Goal: Task Accomplishment & Management: Use online tool/utility

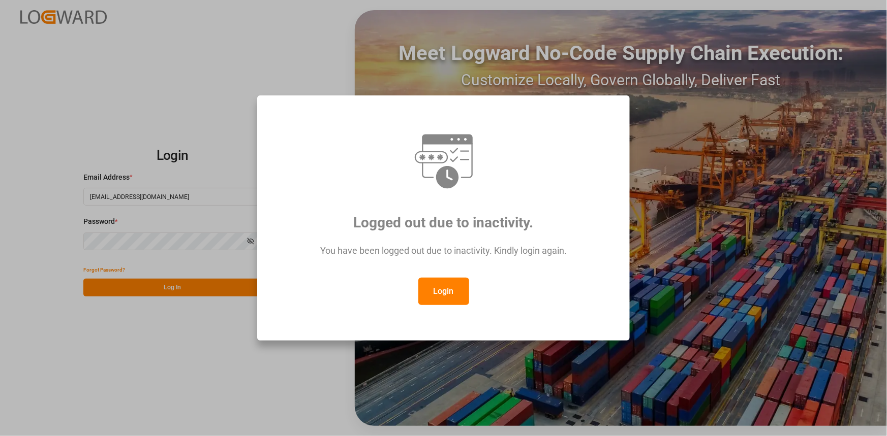
drag, startPoint x: 427, startPoint y: 276, endPoint x: 432, endPoint y: 284, distance: 10.0
click at [428, 276] on div "You have been logged out due to inactivity. Kindly login again." at bounding box center [443, 256] width 335 height 44
click at [452, 294] on button "Login" at bounding box center [443, 291] width 51 height 27
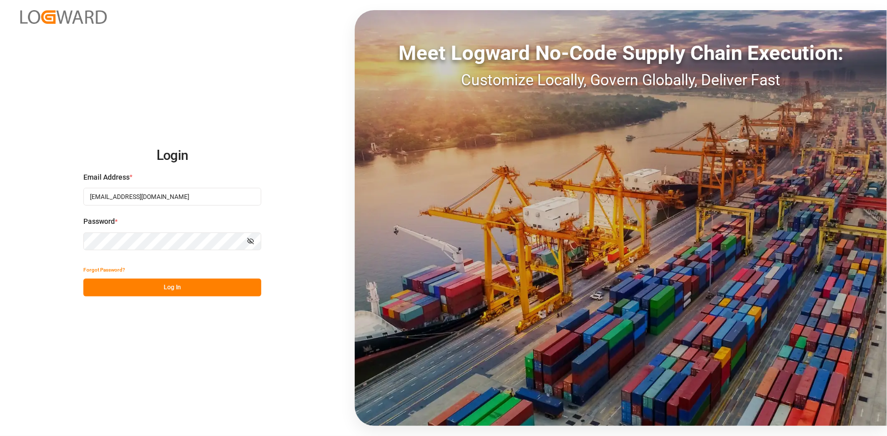
click at [206, 278] on div "Forgot Password?" at bounding box center [172, 270] width 178 height 18
click at [205, 285] on button "Log In" at bounding box center [172, 288] width 178 height 18
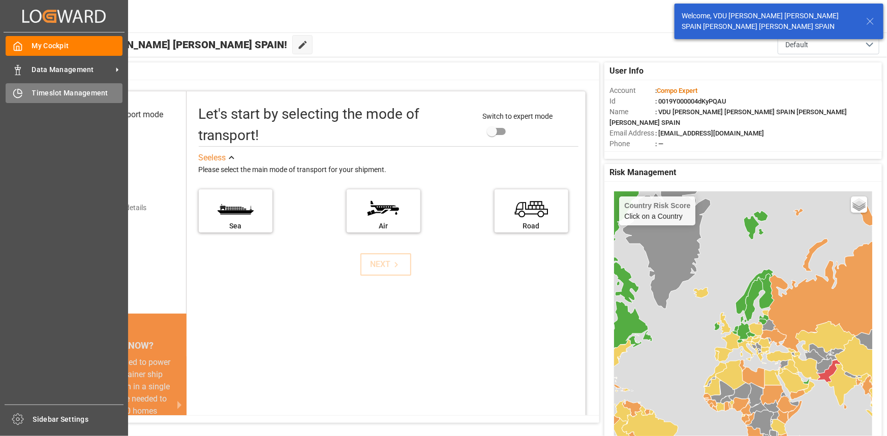
click at [69, 92] on span "Timeslot Management" at bounding box center [77, 93] width 91 height 11
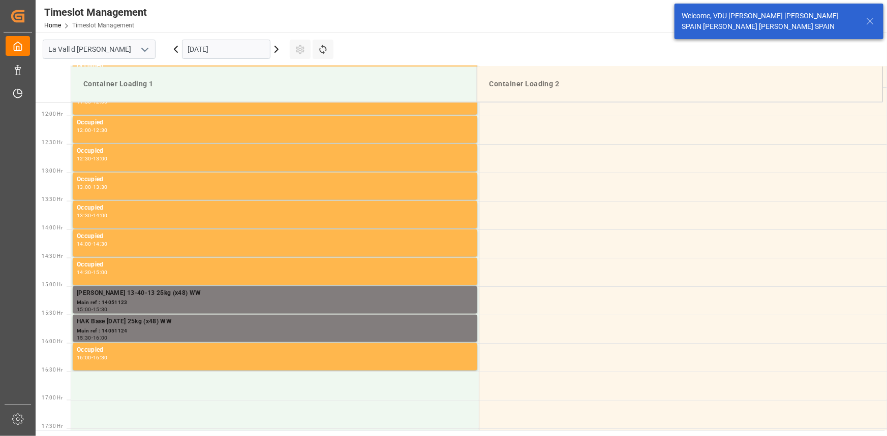
scroll to position [676, 0]
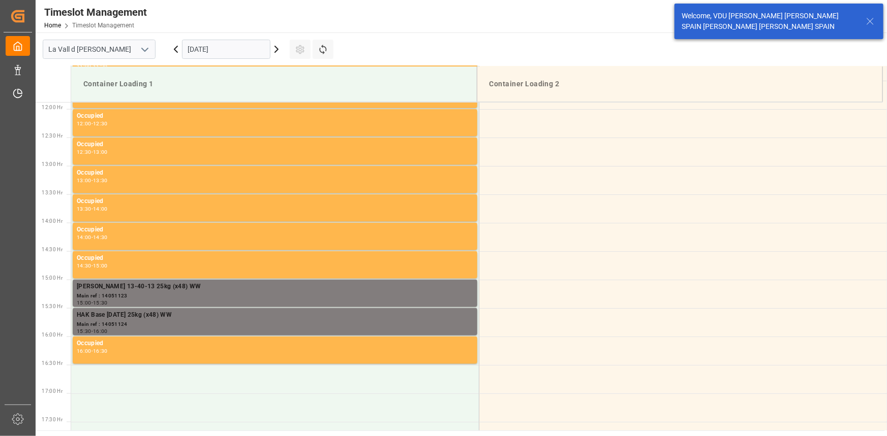
click at [244, 56] on input "[DATE]" at bounding box center [226, 49] width 88 height 19
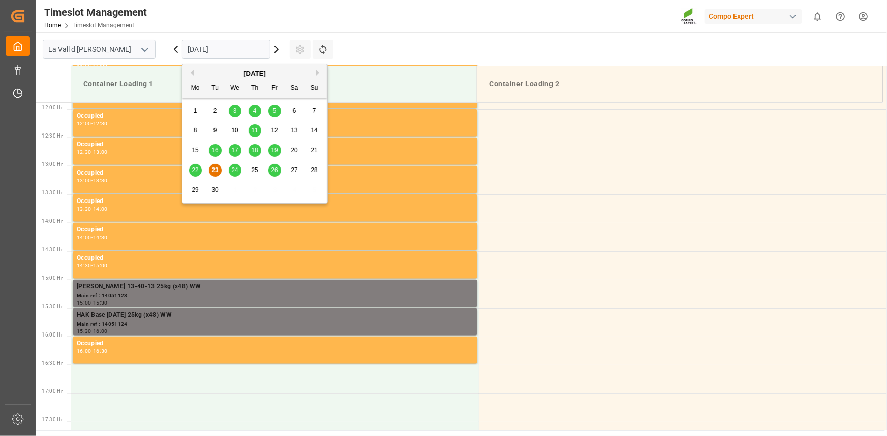
click at [257, 171] on span "25" at bounding box center [254, 170] width 7 height 7
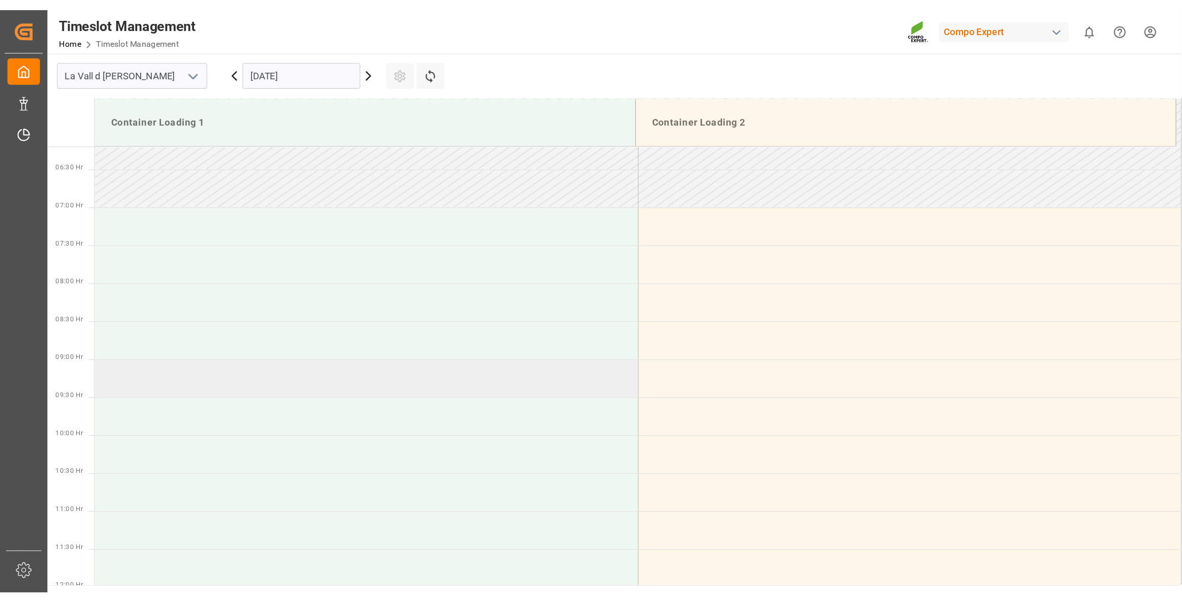
scroll to position [306, 0]
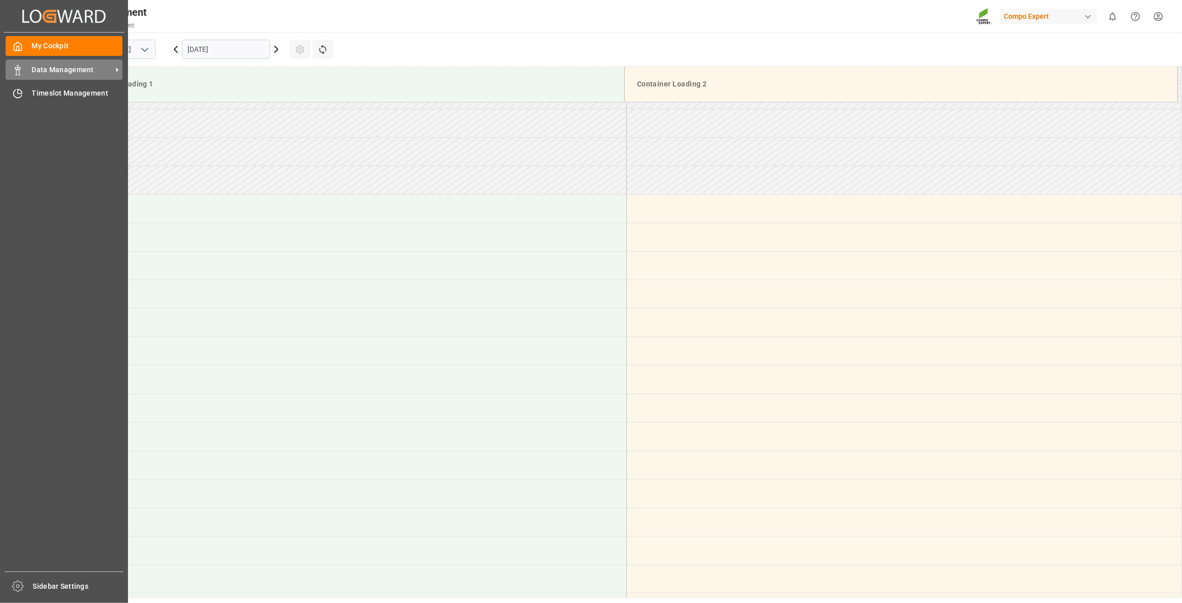
click at [64, 71] on span "Data Management" at bounding box center [72, 70] width 80 height 11
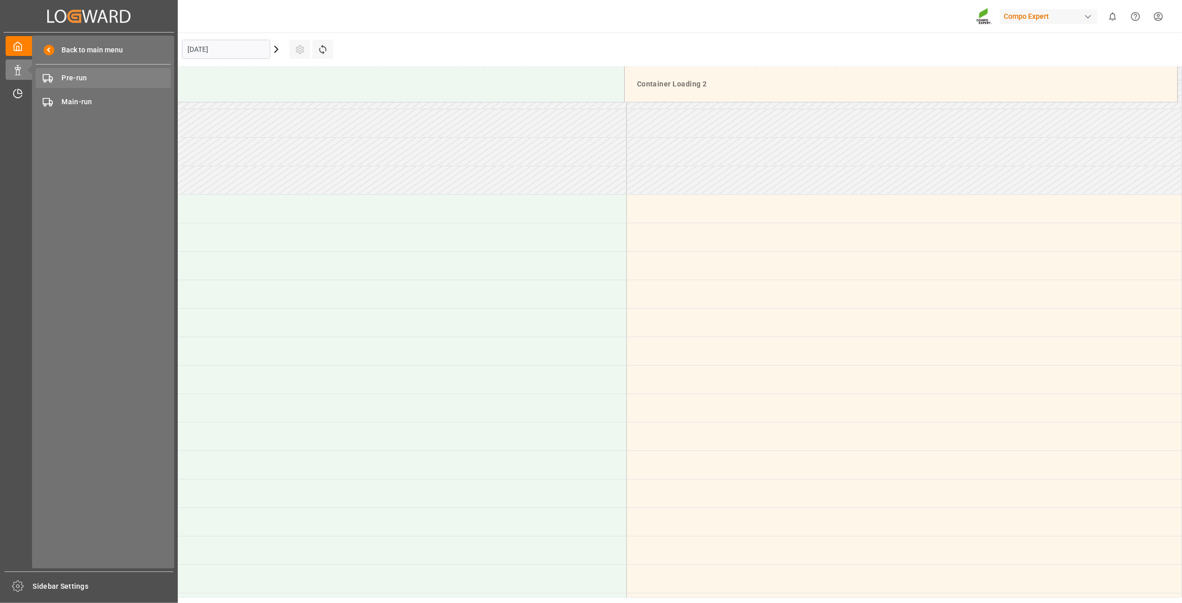
click at [127, 73] on span "Pre-run" at bounding box center [116, 78] width 109 height 11
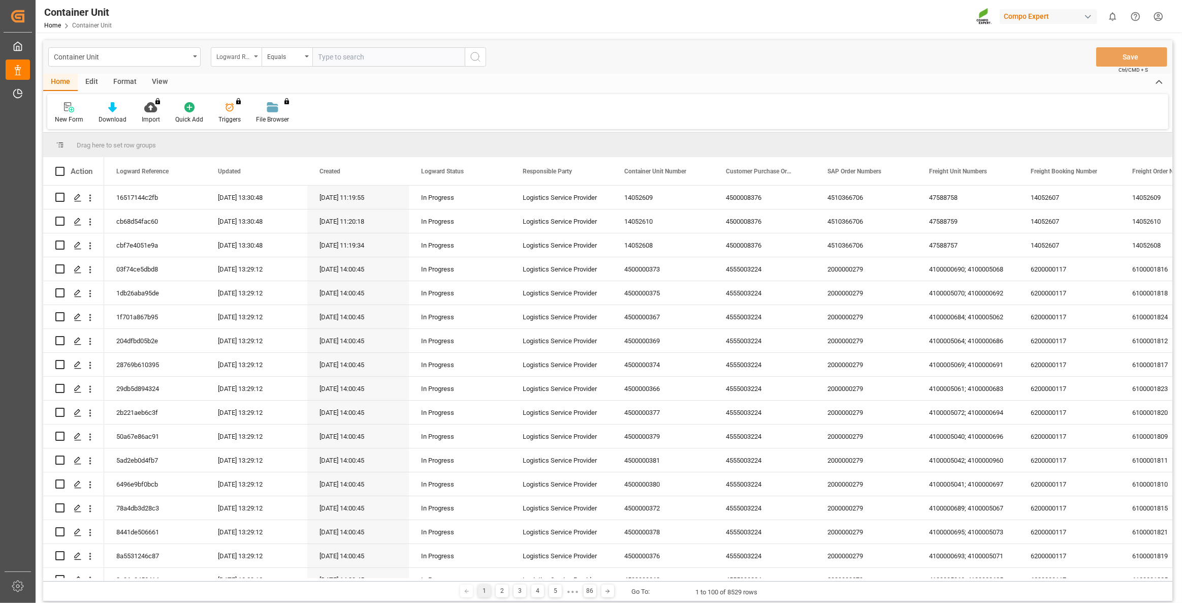
click at [241, 56] on div "Logward Reference" at bounding box center [233, 56] width 35 height 12
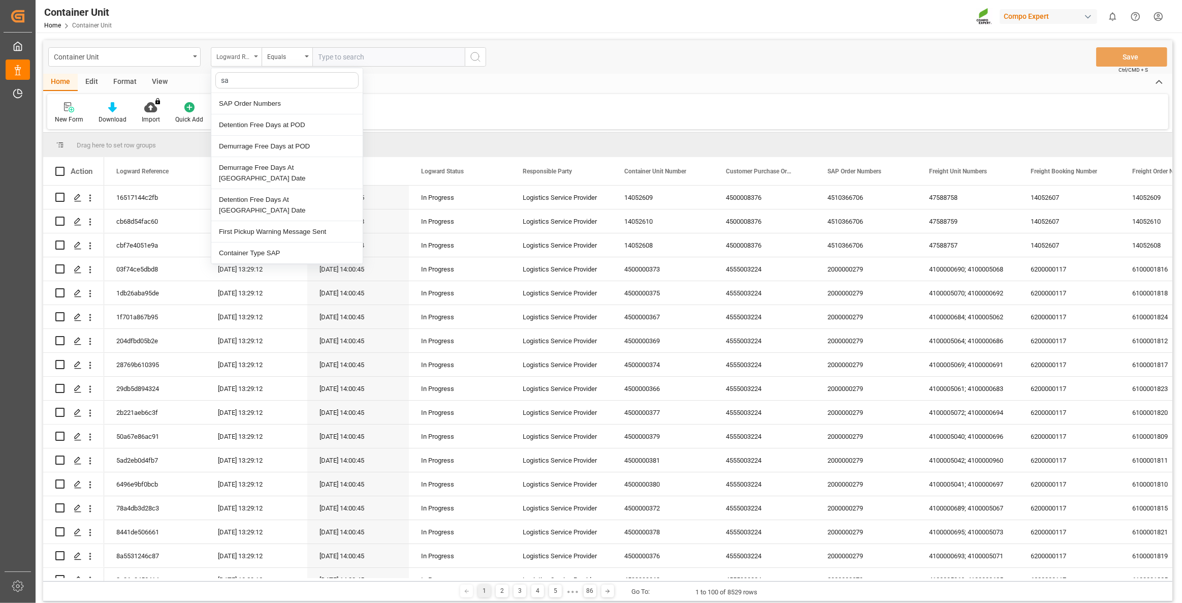
type input "sap"
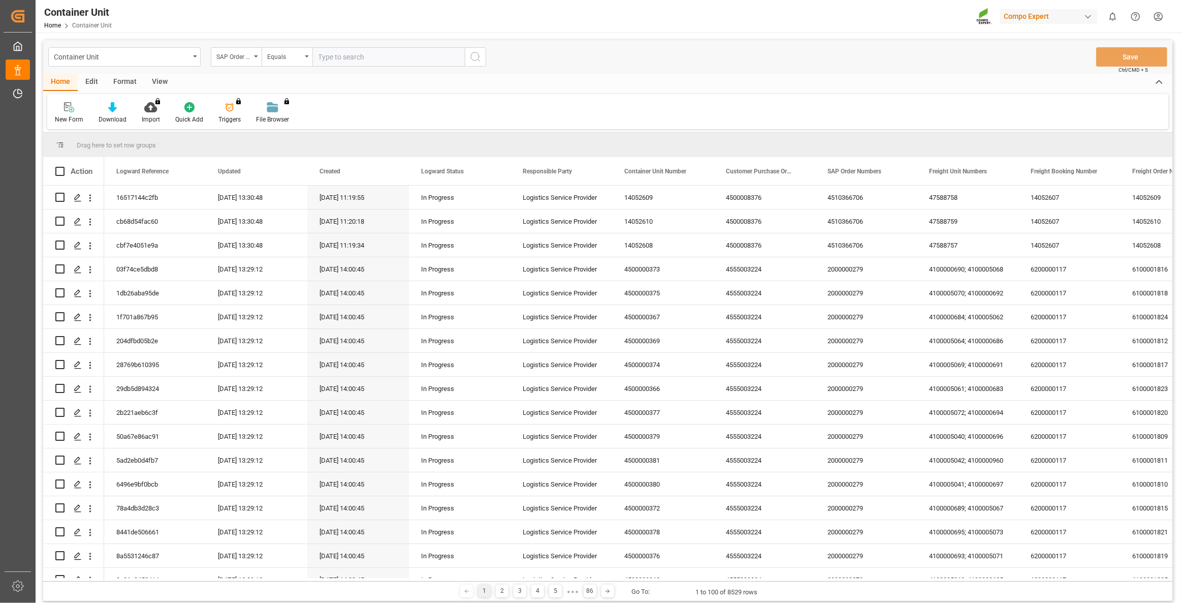
click at [324, 58] on input "text" at bounding box center [388, 56] width 152 height 19
paste input "4510362468"
type input "4510362468"
click at [299, 55] on div "Equals" at bounding box center [284, 56] width 35 height 12
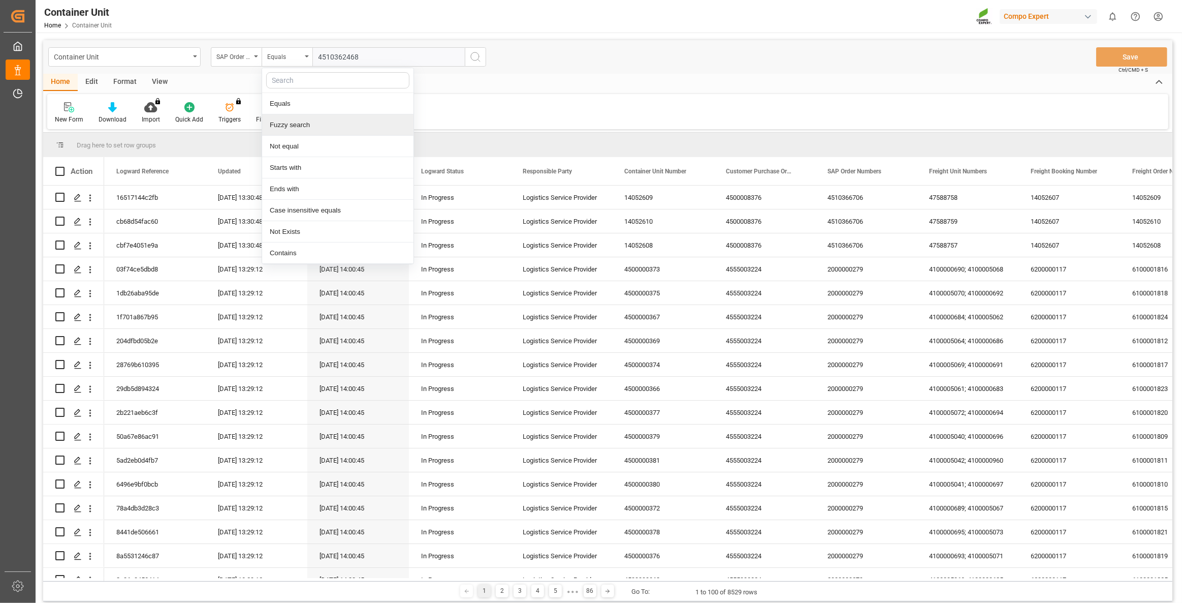
click at [300, 124] on div "Fuzzy search" at bounding box center [337, 124] width 151 height 21
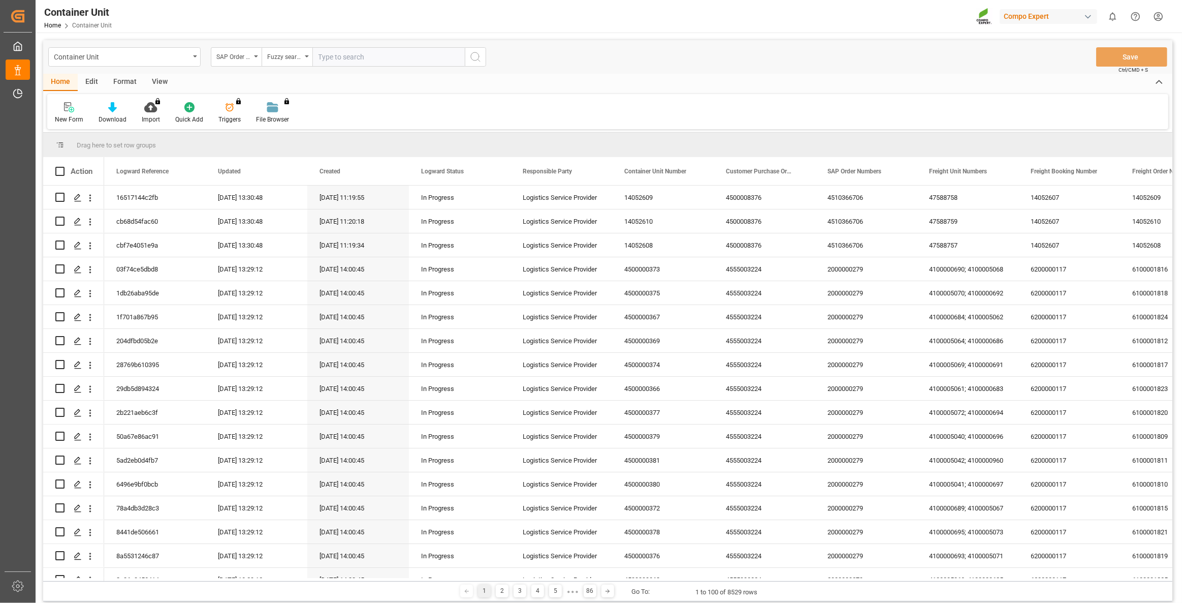
click at [365, 62] on input "text" at bounding box center [388, 56] width 152 height 19
paste input "4510362468"
type input "4510362468"
click at [478, 51] on icon "search button" at bounding box center [475, 57] width 12 height 12
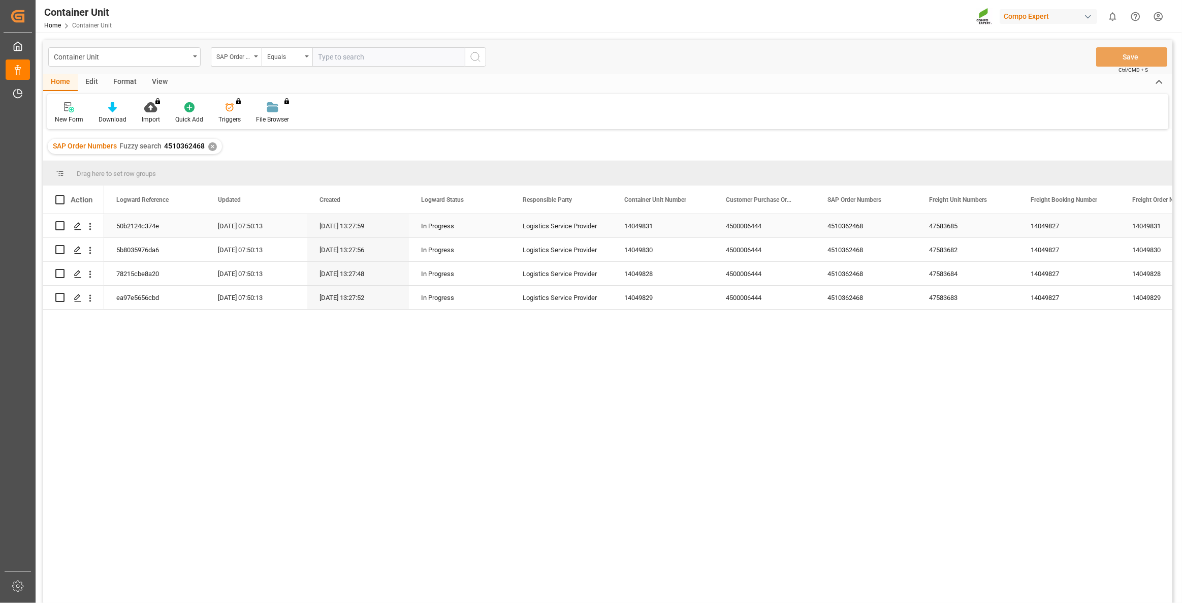
drag, startPoint x: 91, startPoint y: 224, endPoint x: 98, endPoint y: 228, distance: 7.3
click at [91, 224] on icon "open menu" at bounding box center [90, 226] width 11 height 11
click at [423, 381] on div "50b2124c374e [DATE] 07:50:13 [DATE] 13:27:59 In Progress Logistics Service Prov…" at bounding box center [638, 411] width 1068 height 395
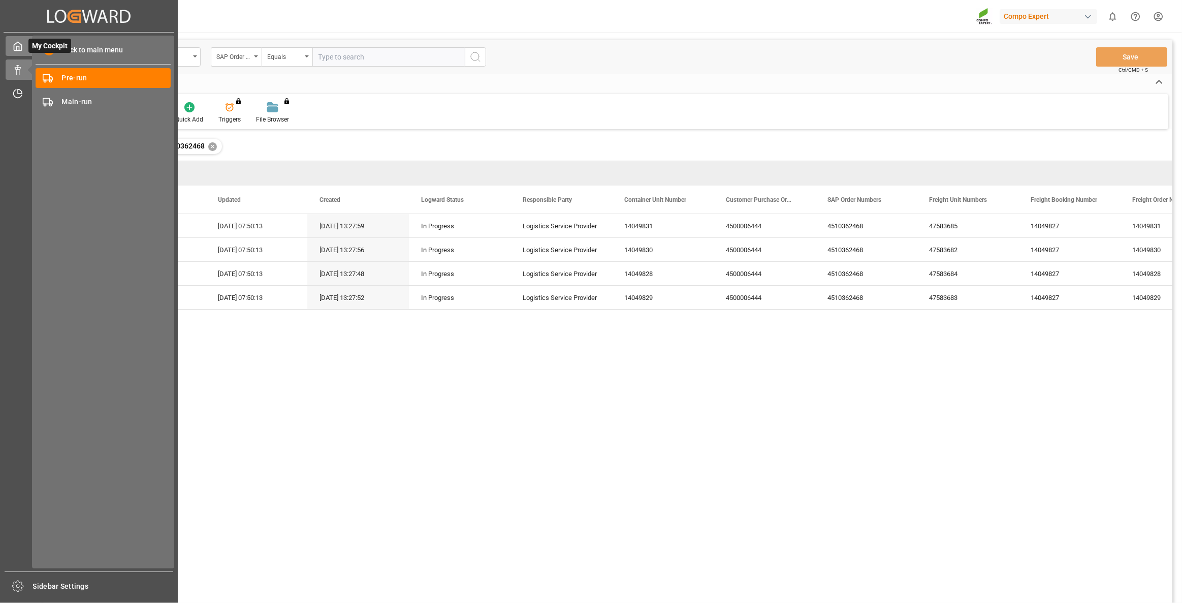
click at [21, 51] on icon at bounding box center [18, 46] width 10 height 10
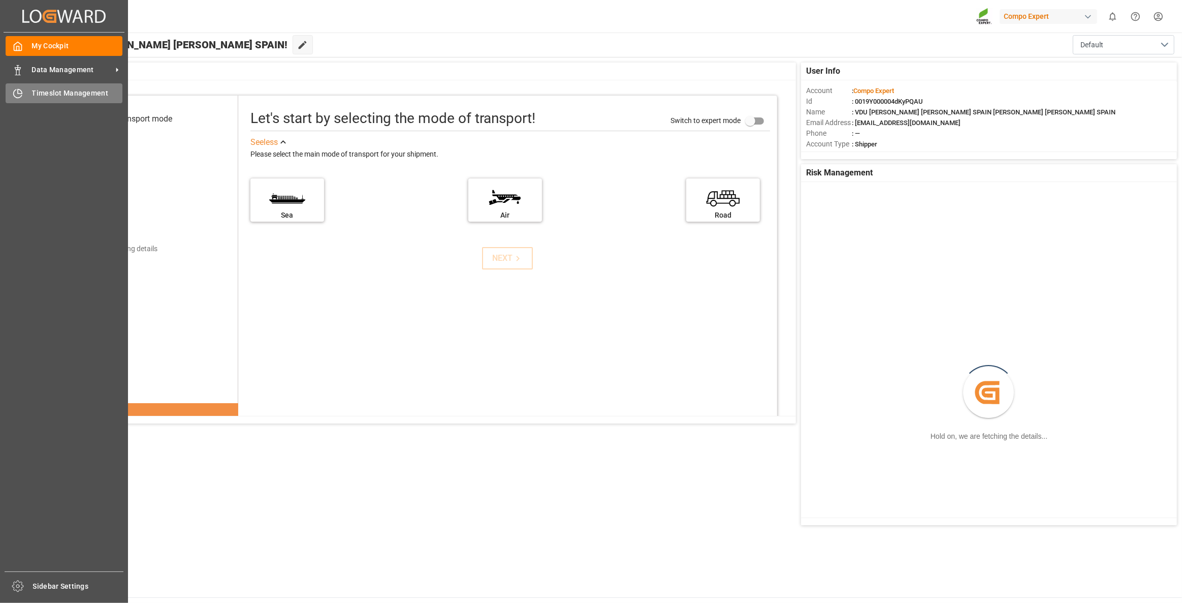
click at [72, 94] on span "Timeslot Management" at bounding box center [77, 93] width 91 height 11
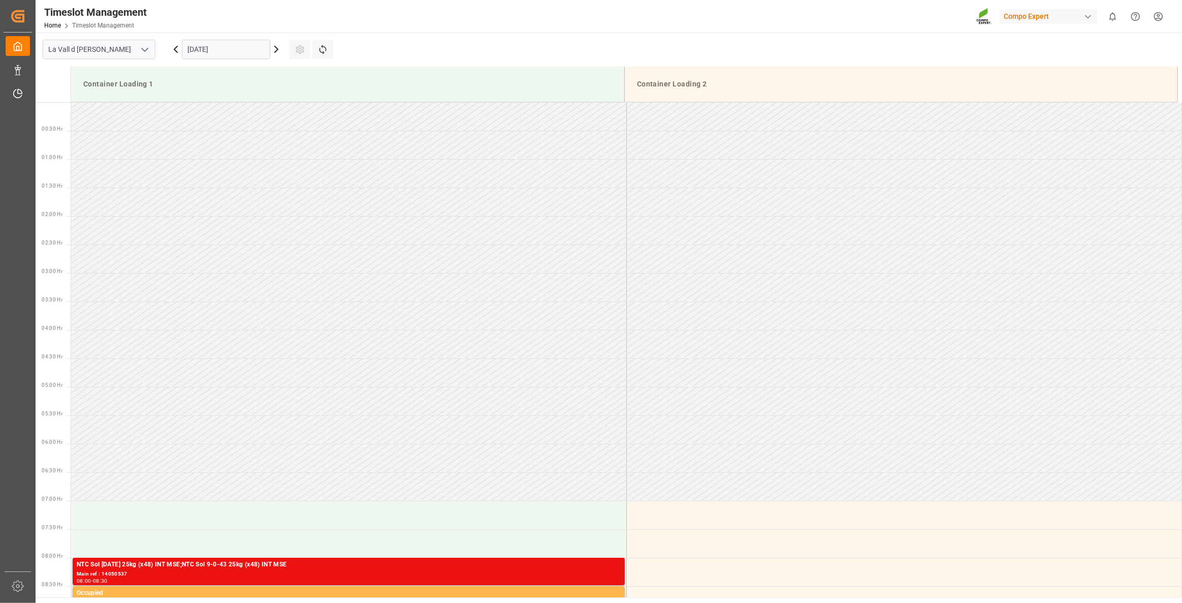
click at [233, 55] on input "[DATE]" at bounding box center [226, 49] width 88 height 19
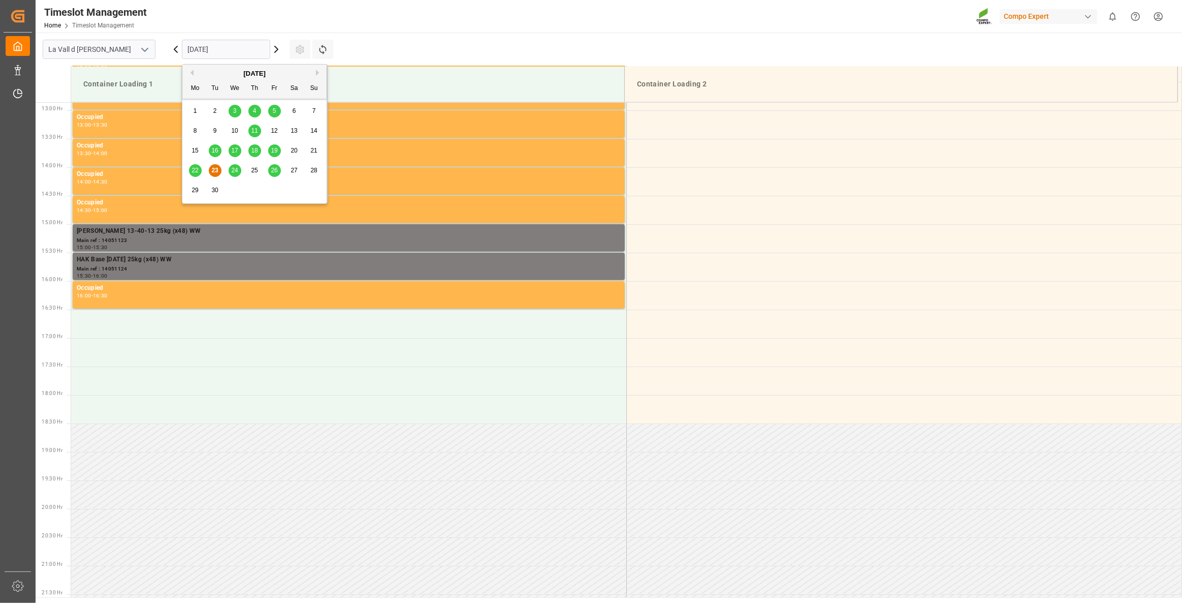
scroll to position [733, 0]
click at [271, 170] on span "26" at bounding box center [274, 170] width 7 height 7
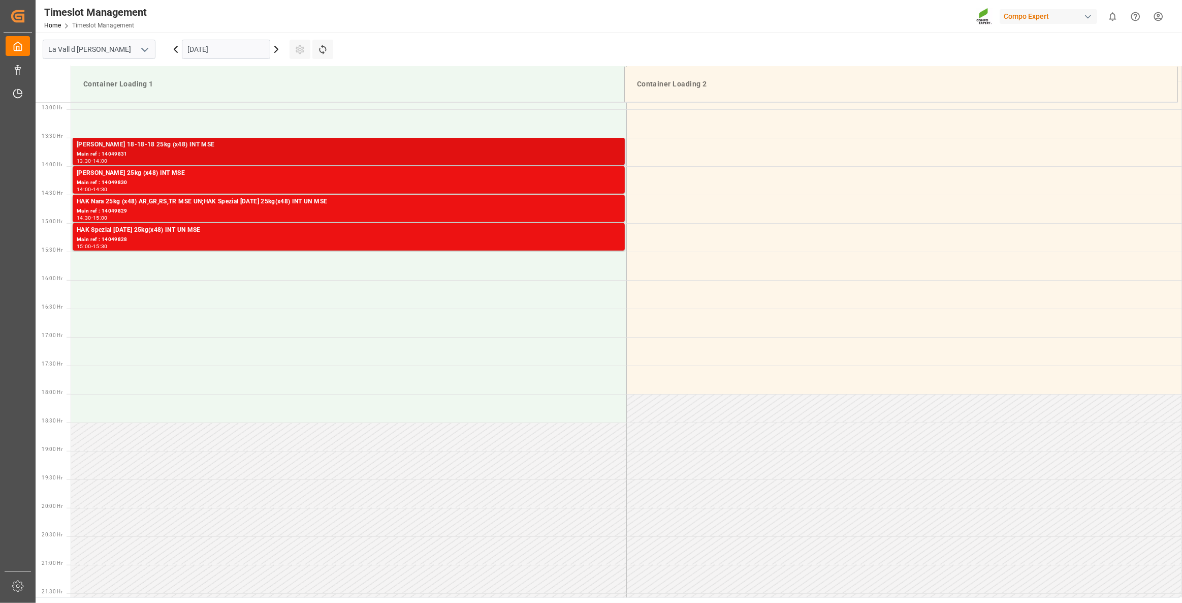
click at [210, 148] on div "[PERSON_NAME] 18-18-18 25kg (x48) INT MSE" at bounding box center [349, 145] width 544 height 10
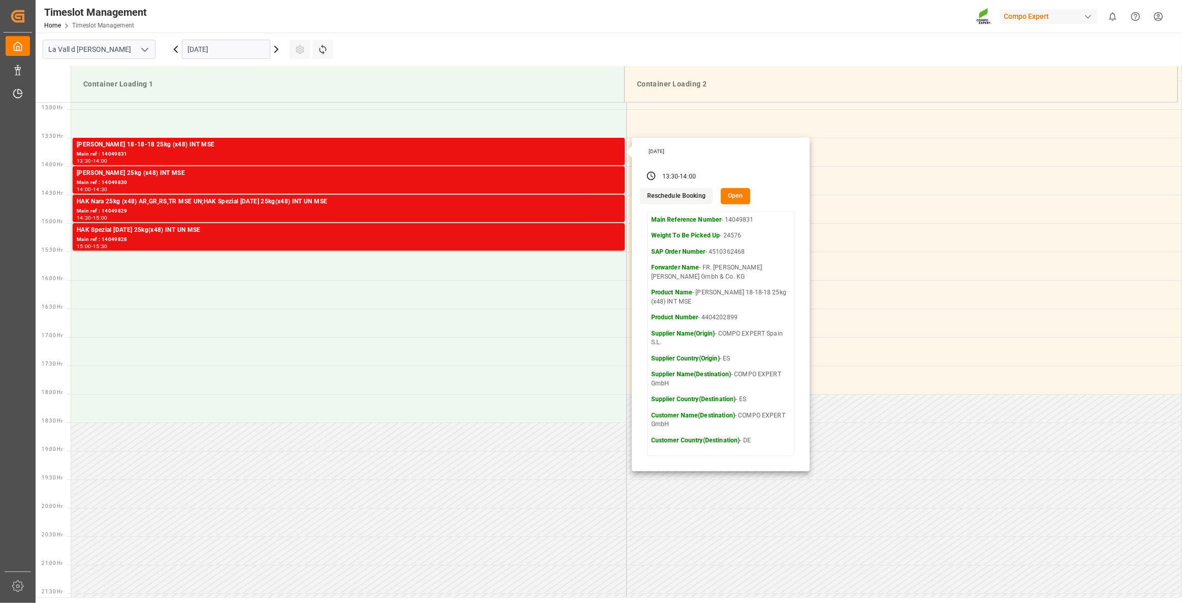
click at [725, 193] on button "Open" at bounding box center [735, 196] width 29 height 16
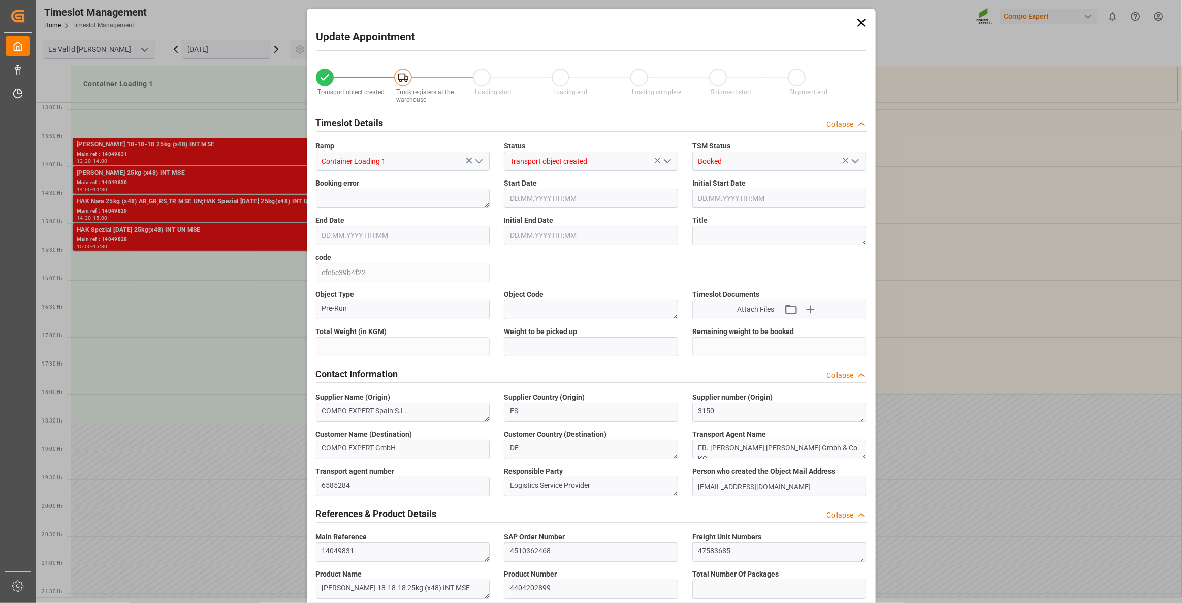
type input "24576"
type input "80"
type input "[DATE] 13:30"
type input "[DATE] 14:00"
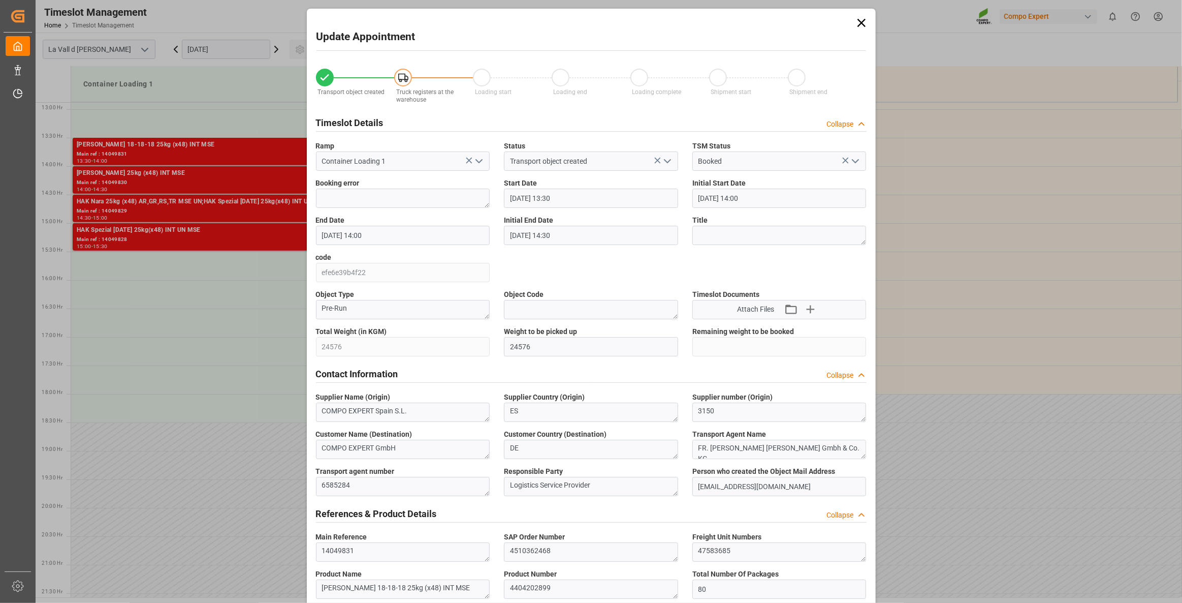
type input "[DATE] 14:00"
type input "[DATE] 14:30"
type input "[DATE] 13:27"
type input "[DATE] 11:14"
click at [589, 204] on input "[DATE] 13:30" at bounding box center [591, 197] width 174 height 19
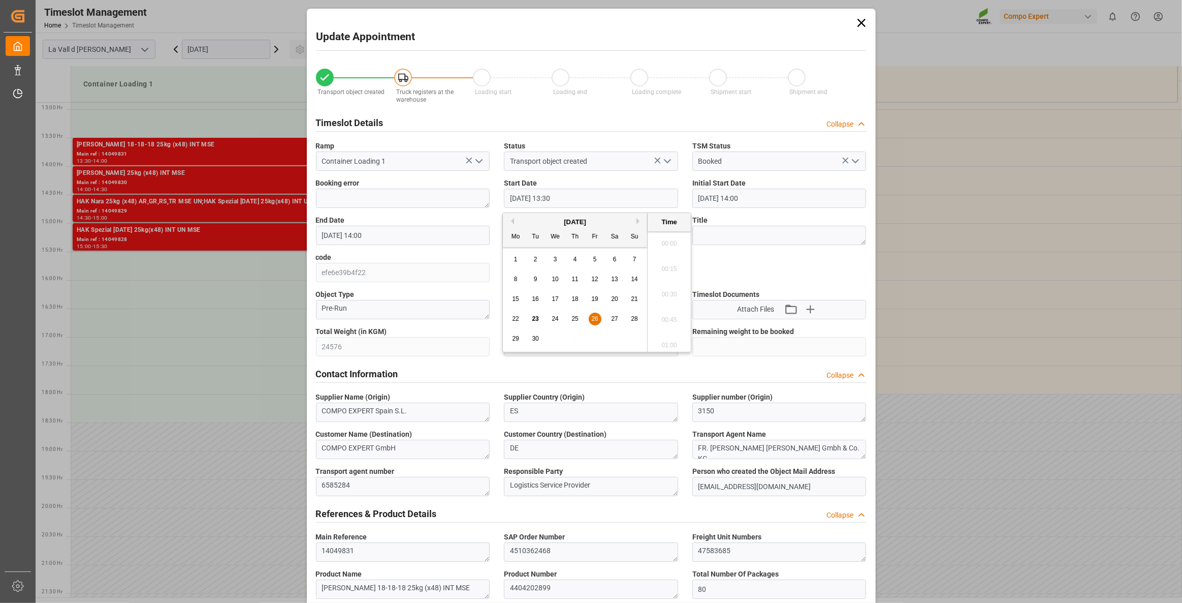
scroll to position [1324, 0]
click at [574, 319] on span "25" at bounding box center [575, 318] width 7 height 7
click at [669, 241] on li "08:00" at bounding box center [669, 240] width 43 height 25
type input "[DATE] 08:00"
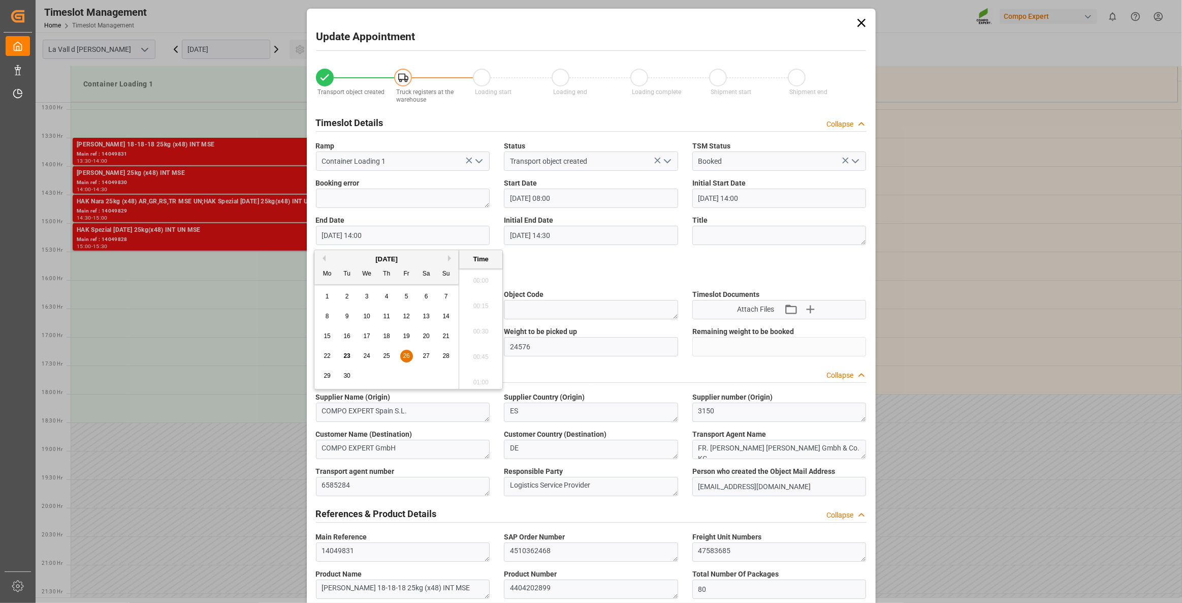
click at [428, 241] on input "[DATE] 14:00" at bounding box center [403, 235] width 174 height 19
click at [389, 361] on div "25" at bounding box center [387, 356] width 13 height 12
click at [487, 320] on li "08:30" at bounding box center [480, 323] width 43 height 25
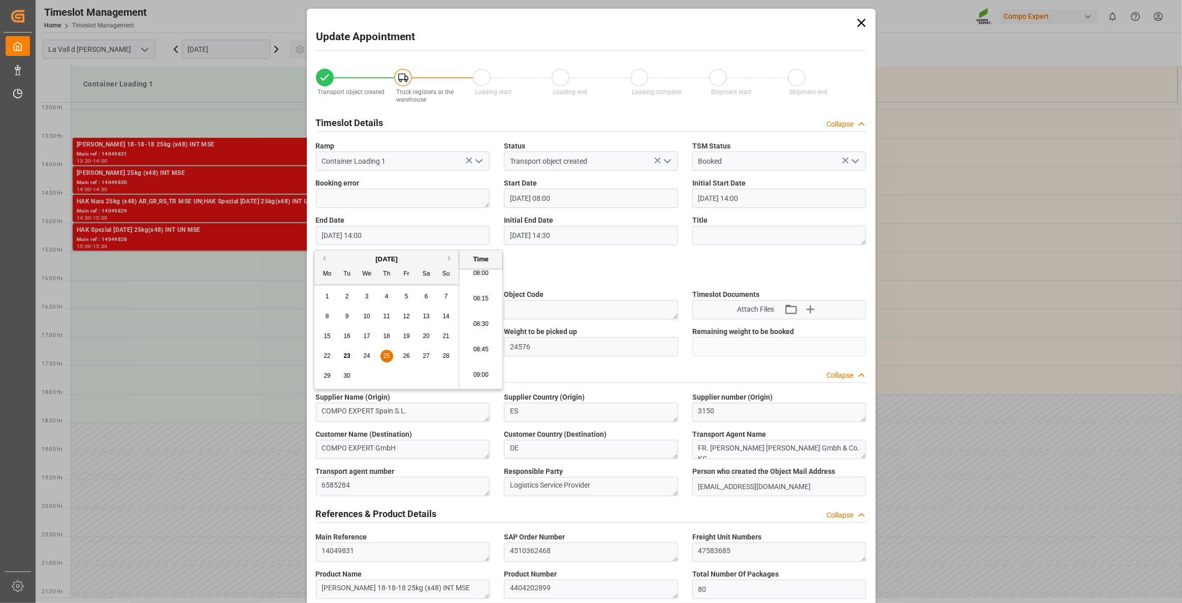
type input "[DATE] 08:30"
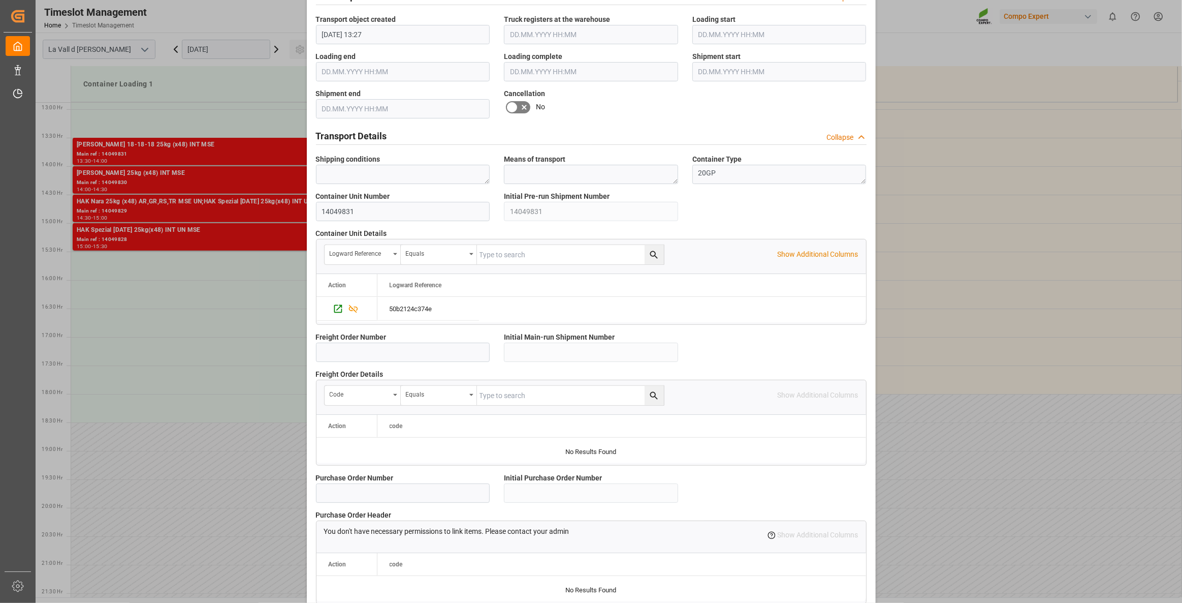
scroll to position [737, 0]
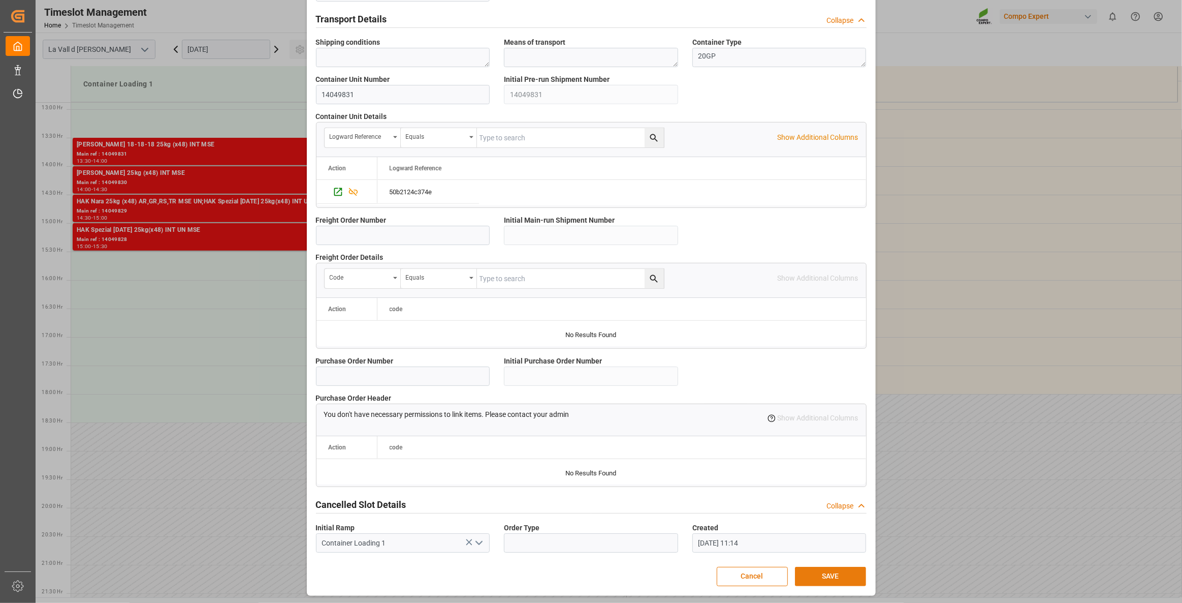
click at [848, 436] on button "SAVE" at bounding box center [830, 575] width 71 height 19
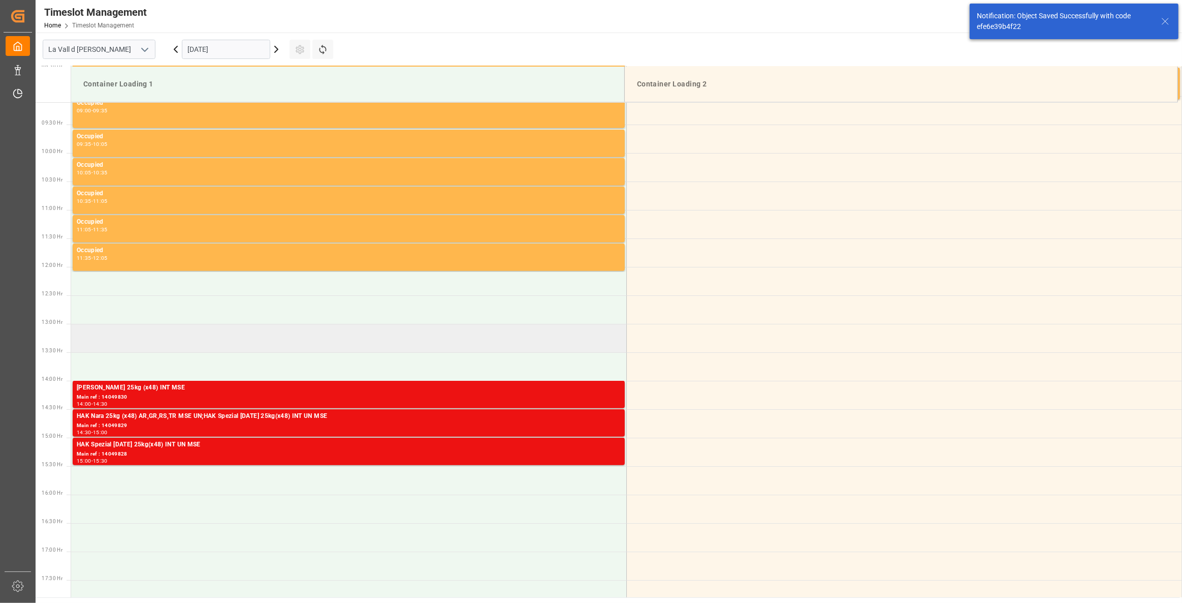
scroll to position [530, 0]
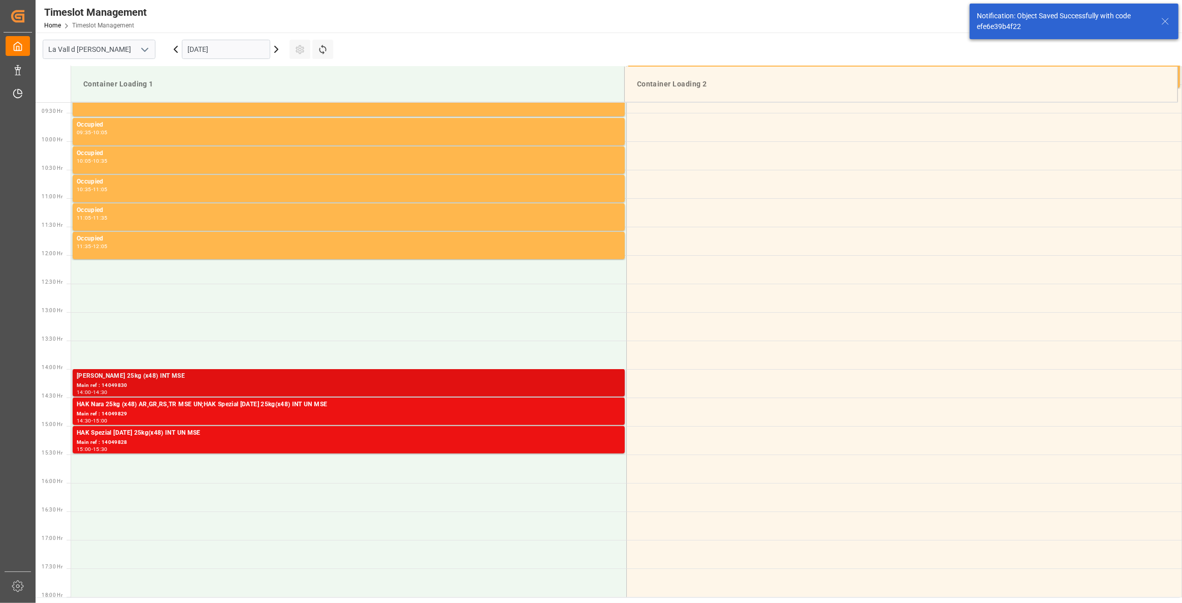
click at [395, 390] on div "14:00 - 14:30" at bounding box center [349, 393] width 544 height 6
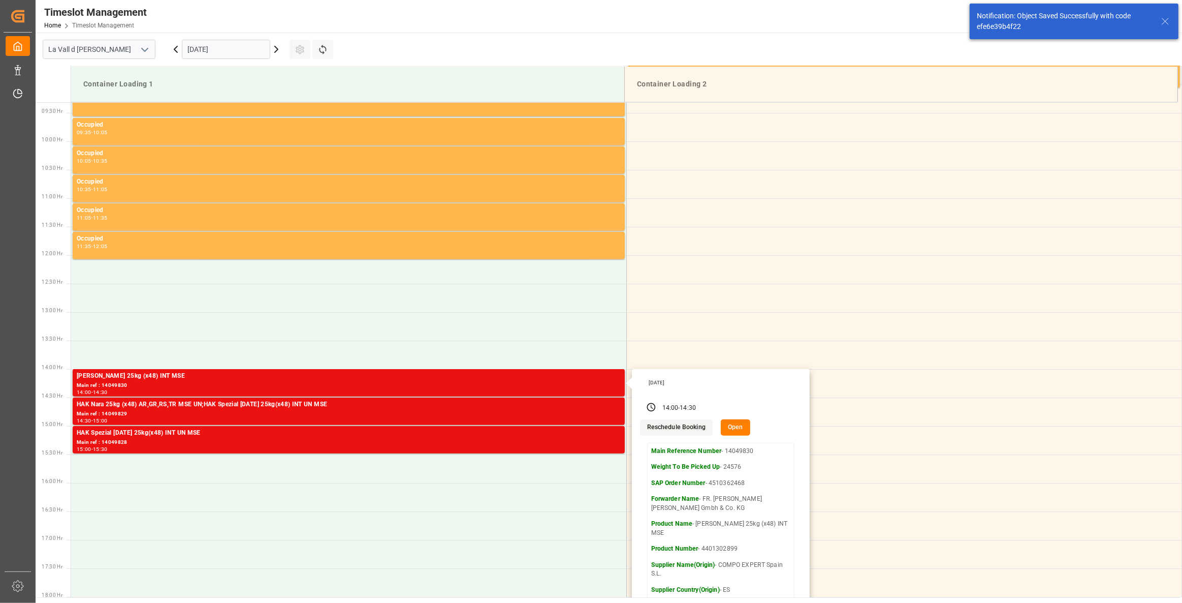
click at [736, 423] on button "Open" at bounding box center [735, 427] width 29 height 16
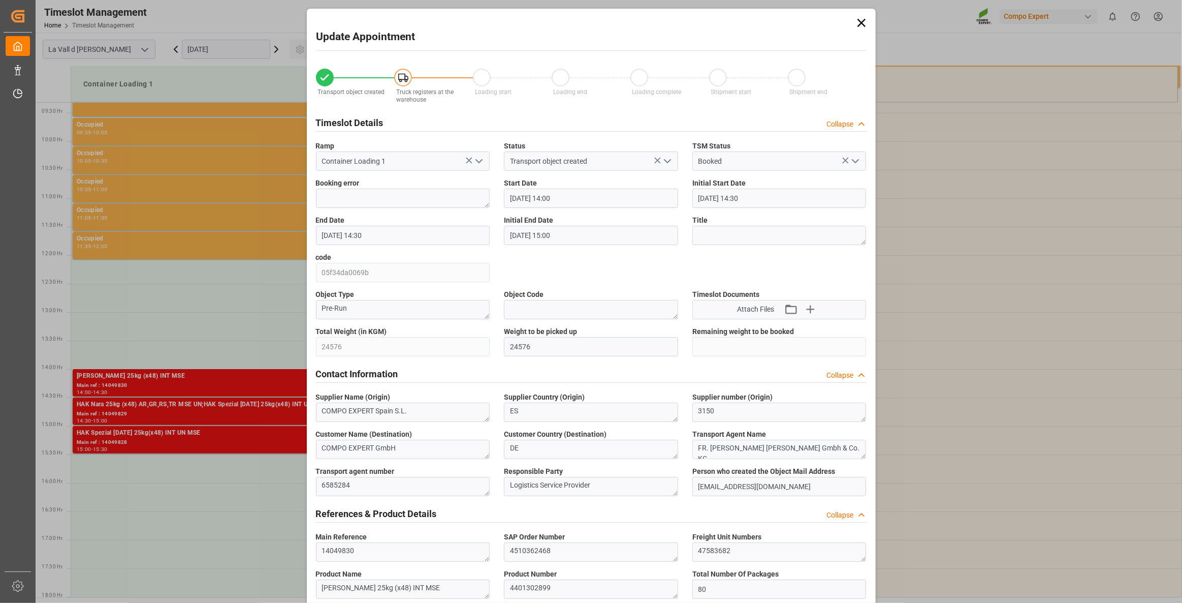
click at [595, 202] on input "[DATE] 14:00" at bounding box center [591, 197] width 174 height 19
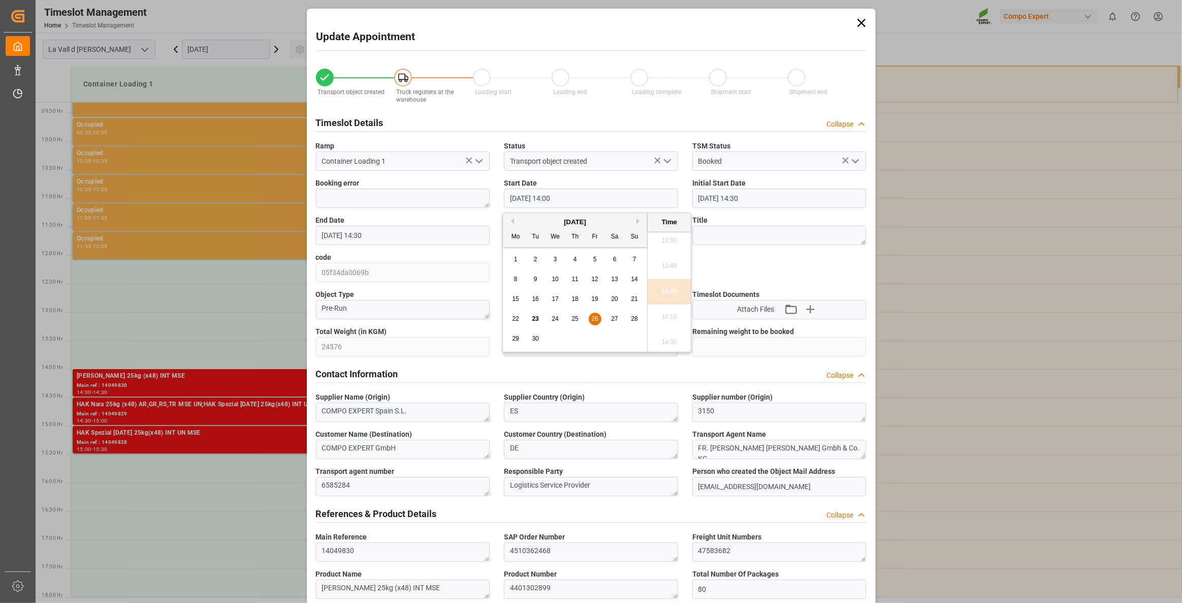
click at [579, 321] on div "25" at bounding box center [575, 319] width 13 height 12
click at [671, 246] on li "08:30" at bounding box center [669, 240] width 43 height 25
type input "[DATE] 08:30"
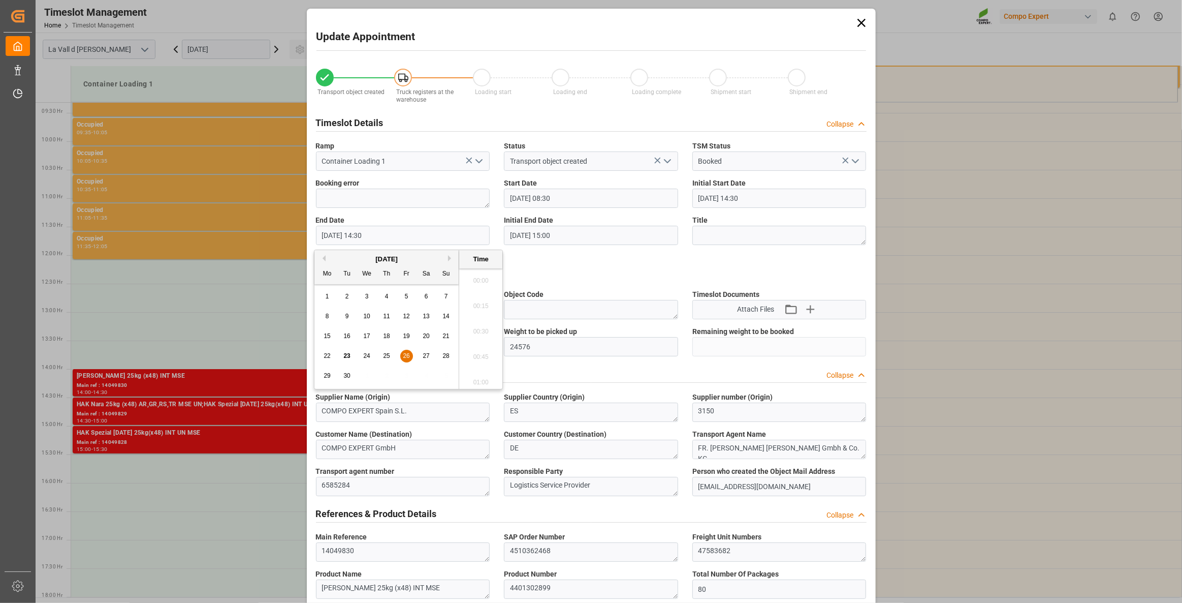
click at [415, 235] on input "[DATE] 14:30" at bounding box center [403, 235] width 174 height 19
click at [389, 354] on span "25" at bounding box center [386, 355] width 7 height 7
click at [487, 280] on li "09:00" at bounding box center [480, 277] width 43 height 25
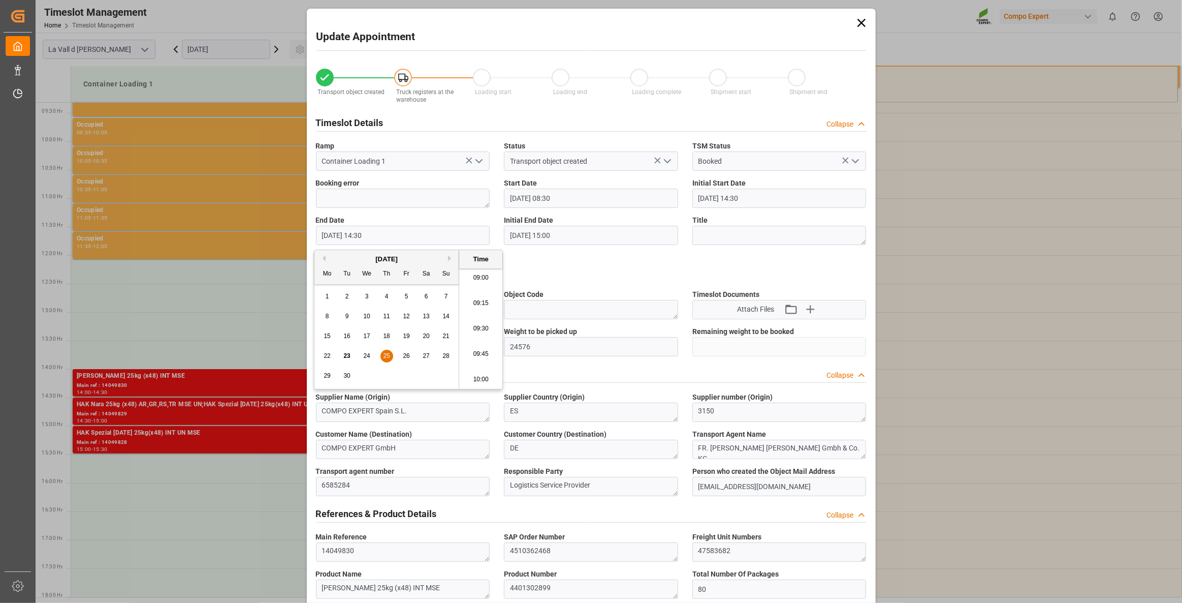
type input "[DATE] 09:00"
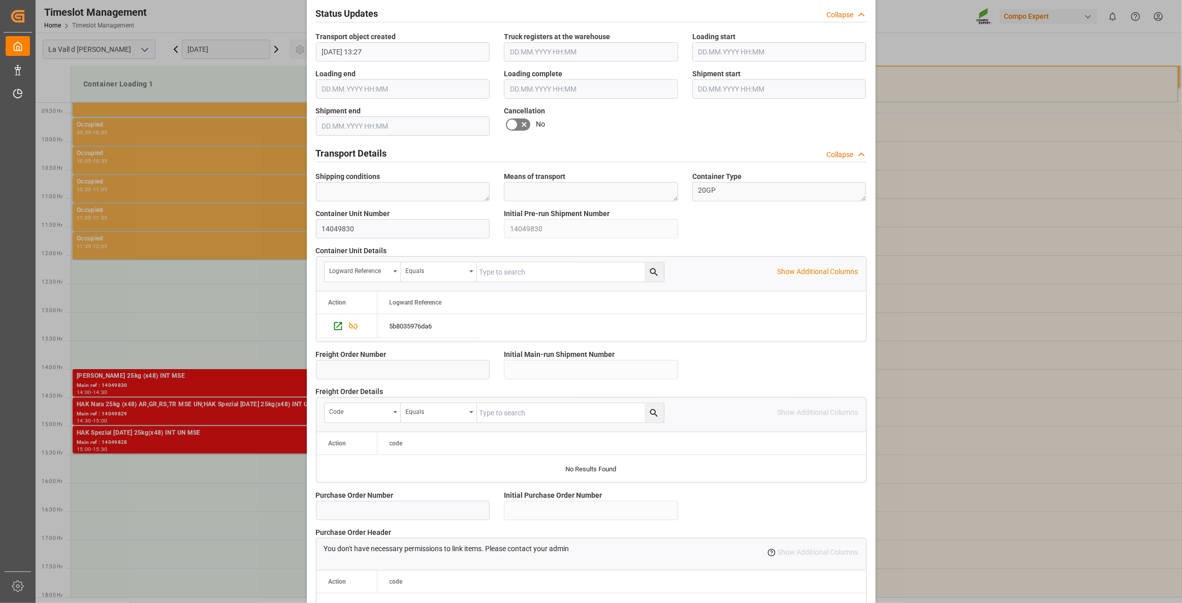
scroll to position [737, 0]
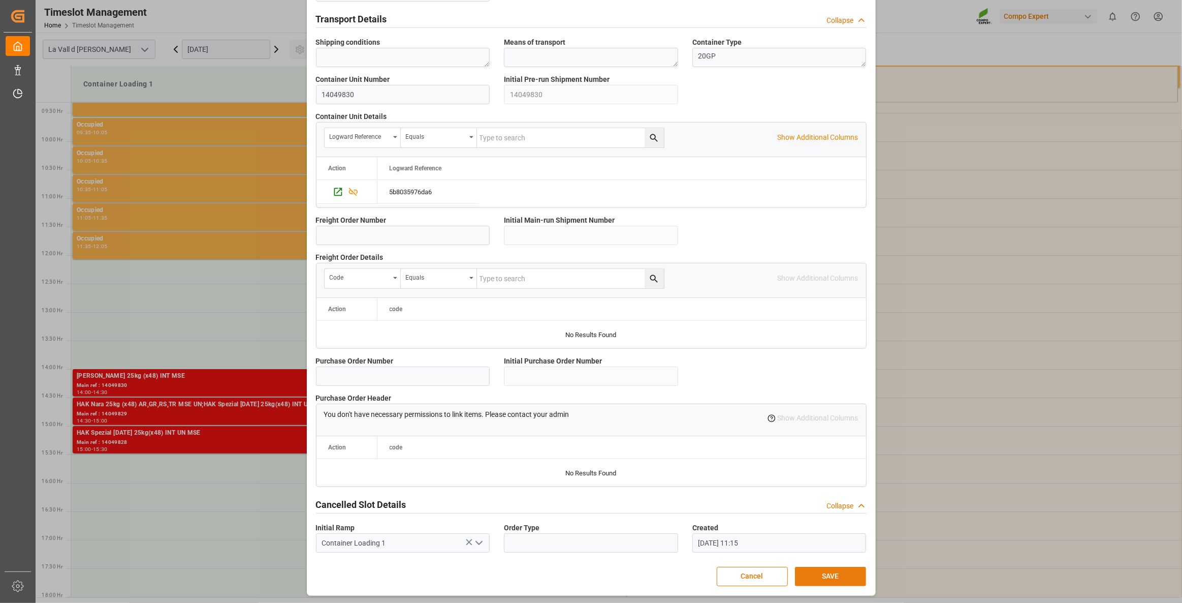
click at [842, 436] on button "SAVE" at bounding box center [830, 575] width 71 height 19
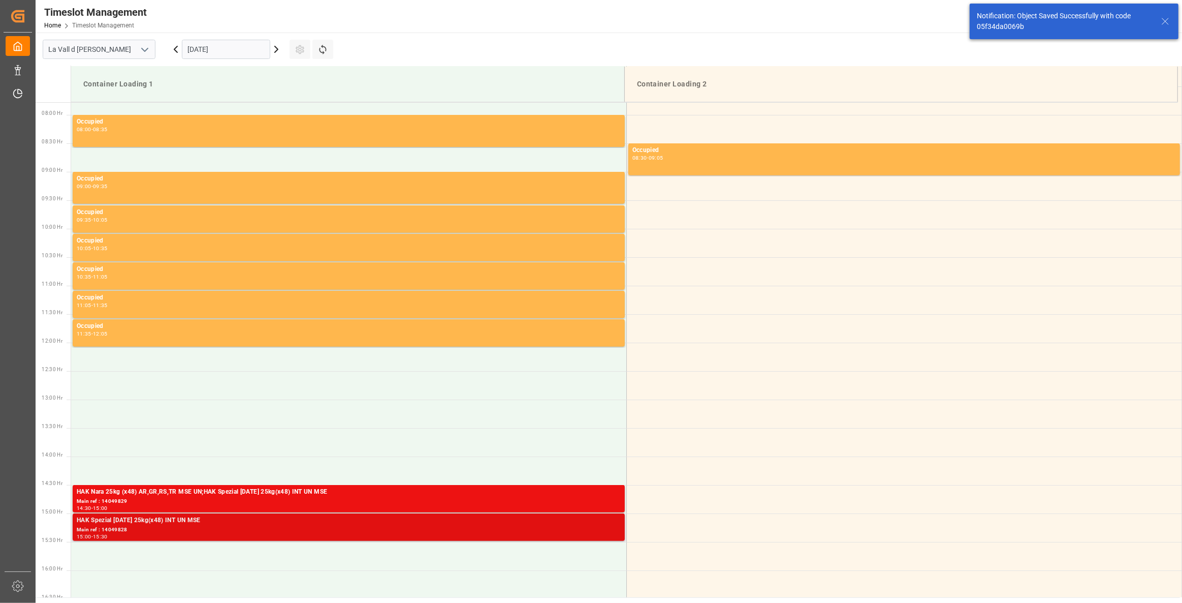
scroll to position [484, 0]
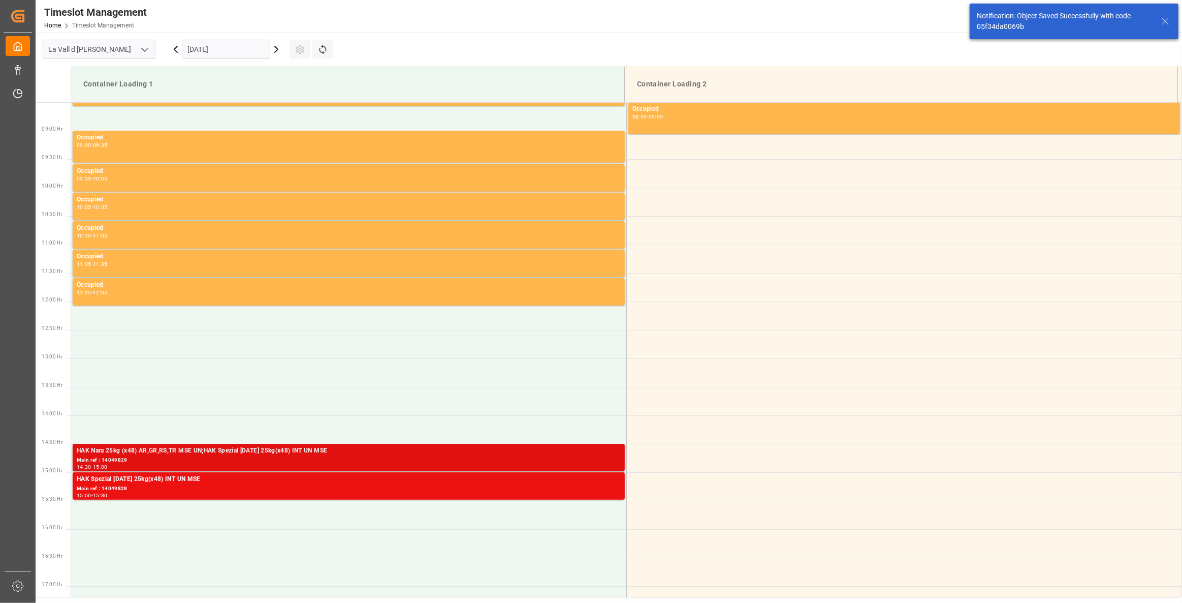
click at [373, 436] on div "Main ref : 14049829" at bounding box center [349, 460] width 544 height 9
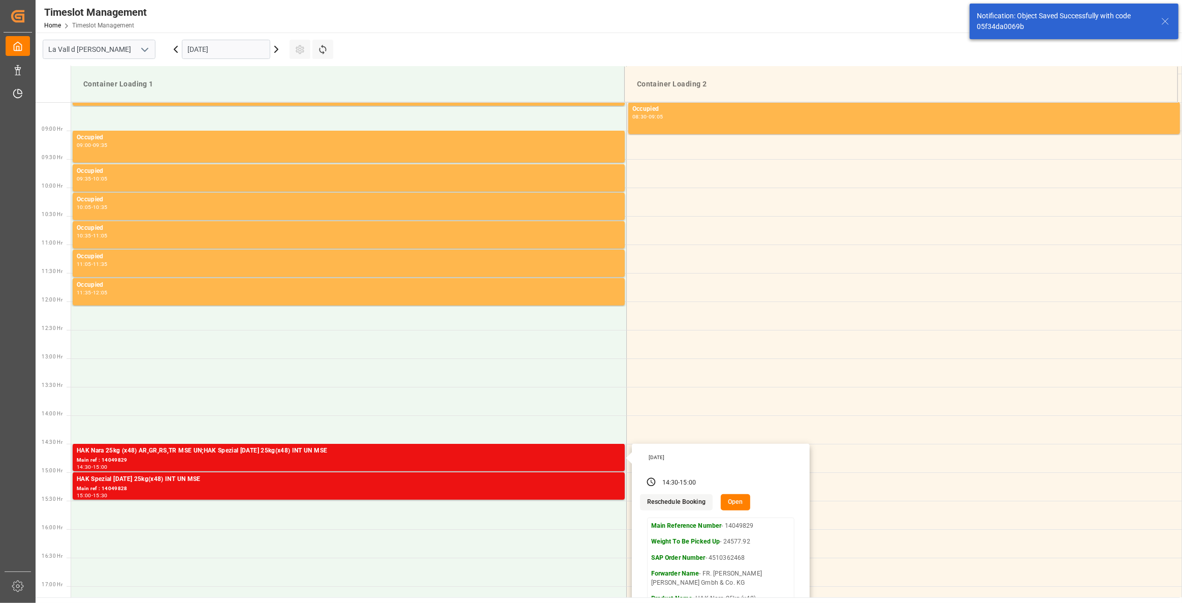
click at [740, 436] on button "Open" at bounding box center [735, 502] width 29 height 16
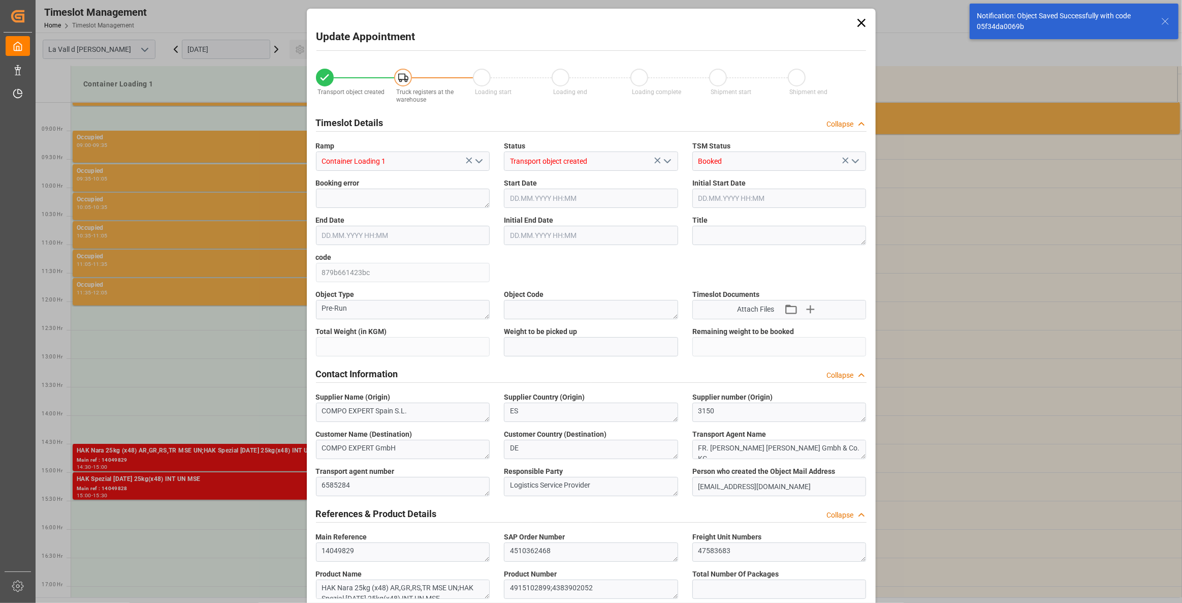
type input "24577.92"
type input "80"
type input "[DATE] 14:30"
type input "[DATE] 15:00"
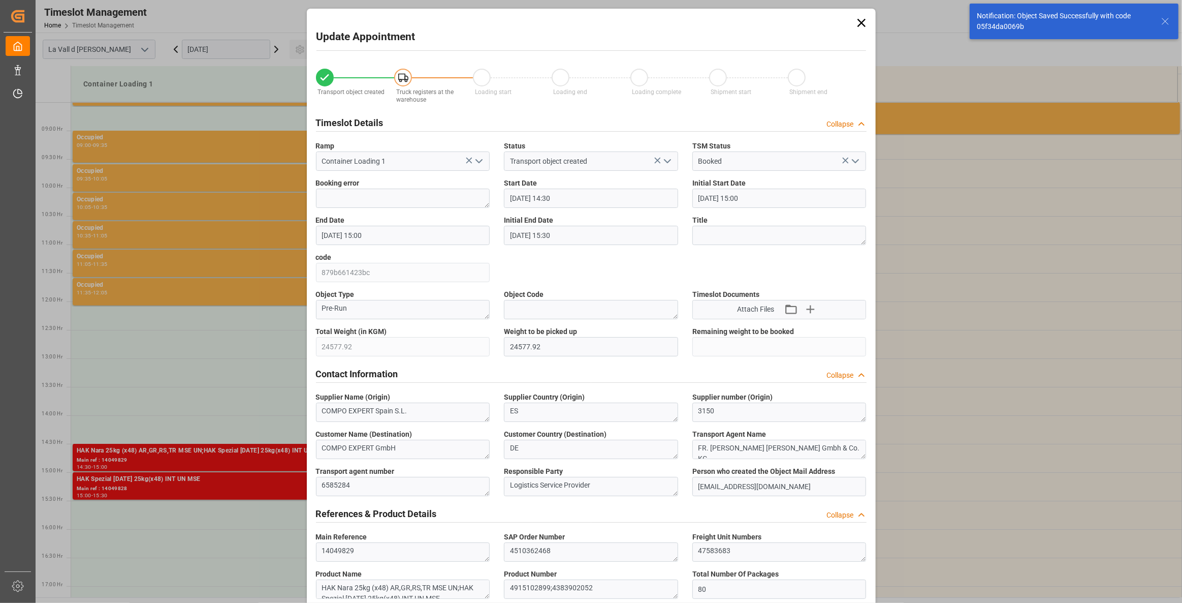
type input "[DATE] 15:00"
type input "[DATE] 15:30"
type input "[DATE] 13:27"
type input "[DATE] 11:16"
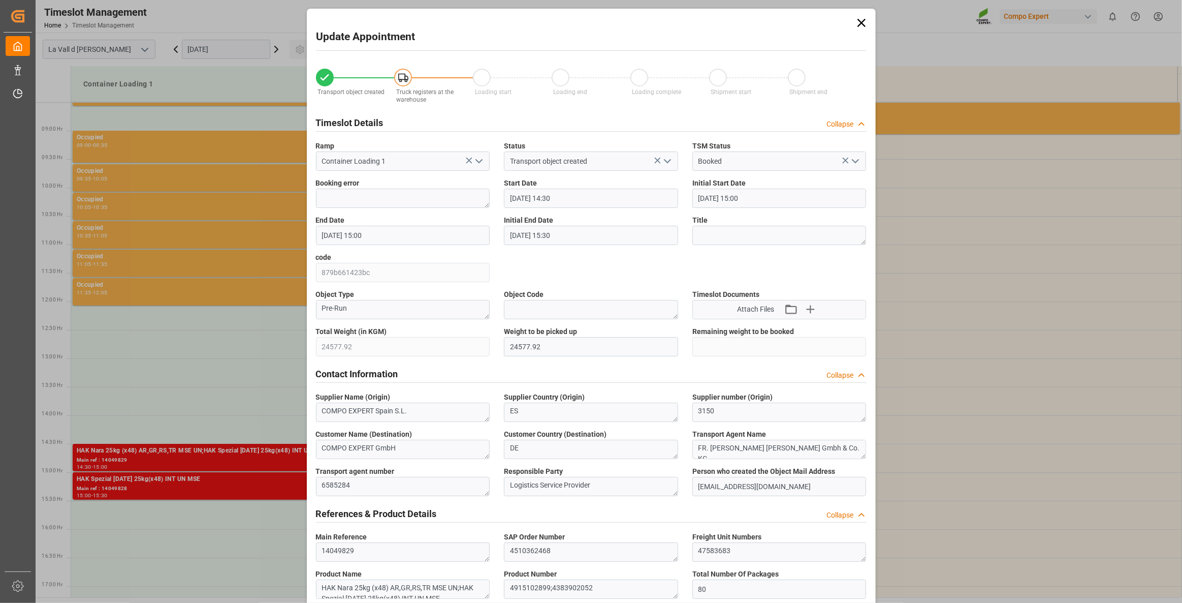
click at [611, 202] on input "[DATE] 14:30" at bounding box center [591, 197] width 174 height 19
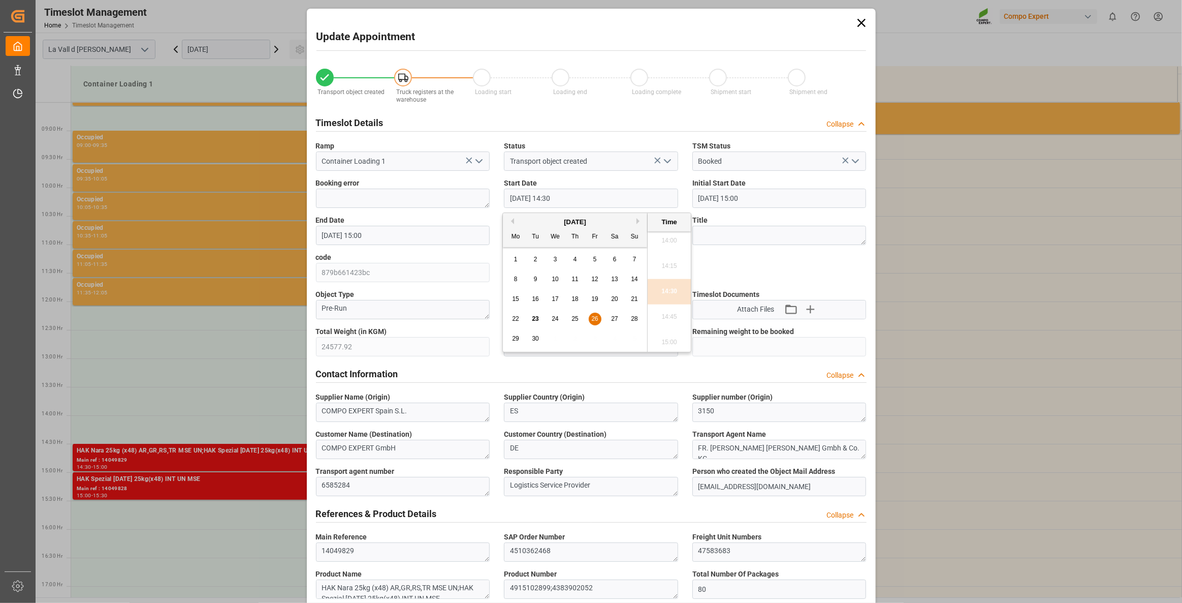
click at [578, 321] on span "25" at bounding box center [575, 318] width 7 height 7
click at [674, 292] on li "09:00" at bounding box center [669, 286] width 43 height 25
type input "[DATE] 09:00"
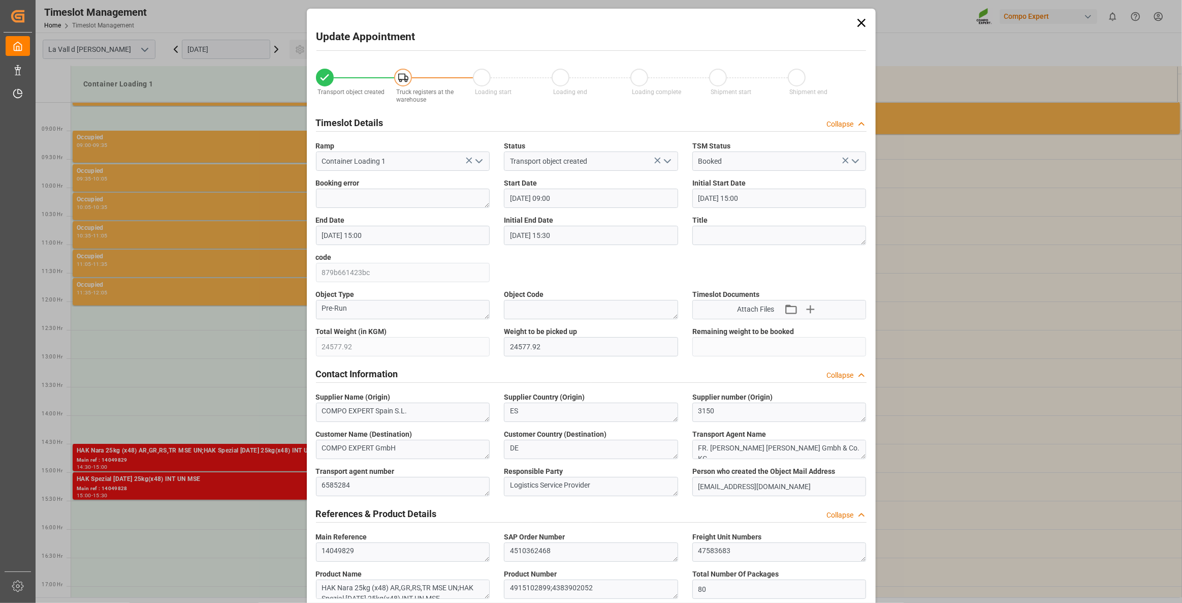
click at [467, 235] on input "[DATE] 15:00" at bounding box center [403, 235] width 174 height 19
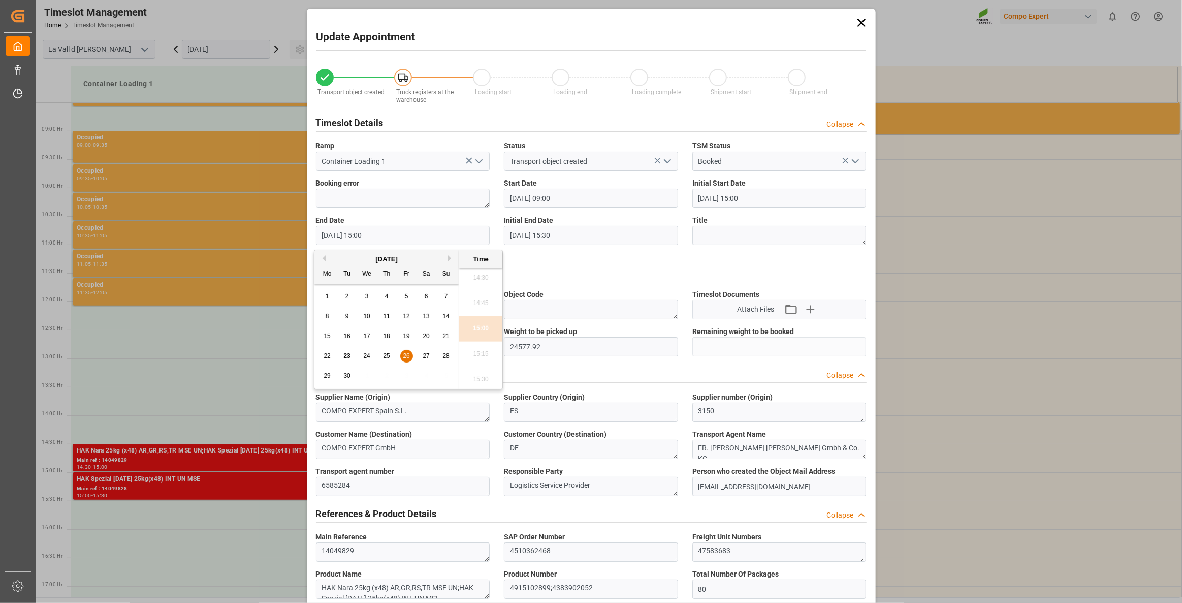
click at [391, 356] on div "25" at bounding box center [387, 356] width 13 height 12
click at [483, 276] on li "09:30" at bounding box center [480, 277] width 43 height 25
type input "[DATE] 09:30"
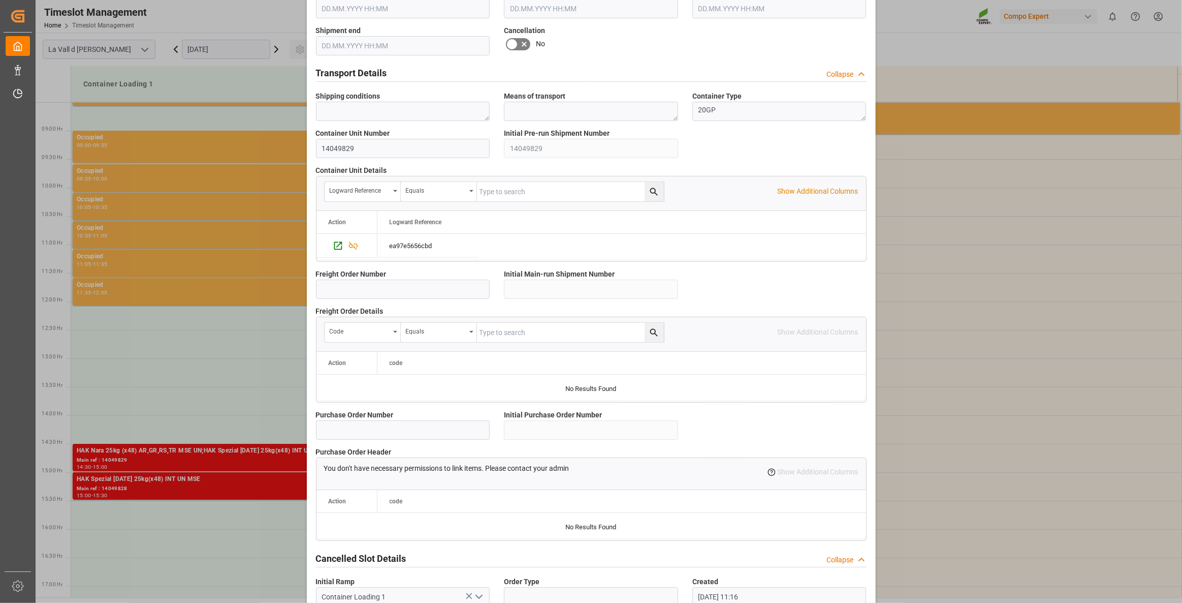
scroll to position [737, 0]
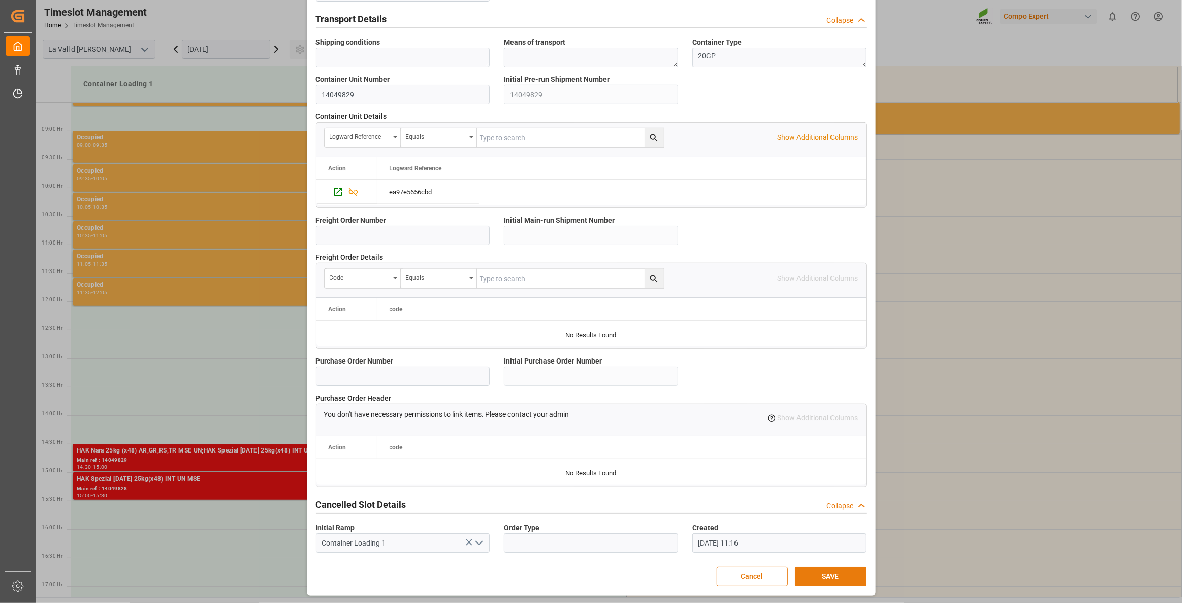
click at [853, 436] on button "SAVE" at bounding box center [830, 575] width 71 height 19
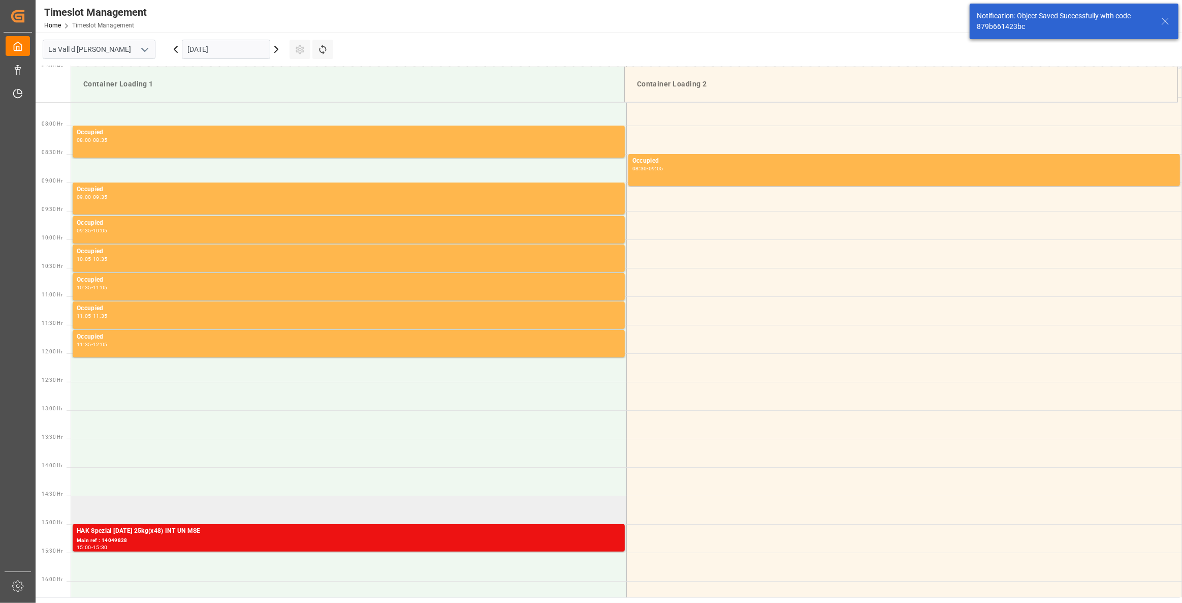
scroll to position [448, 0]
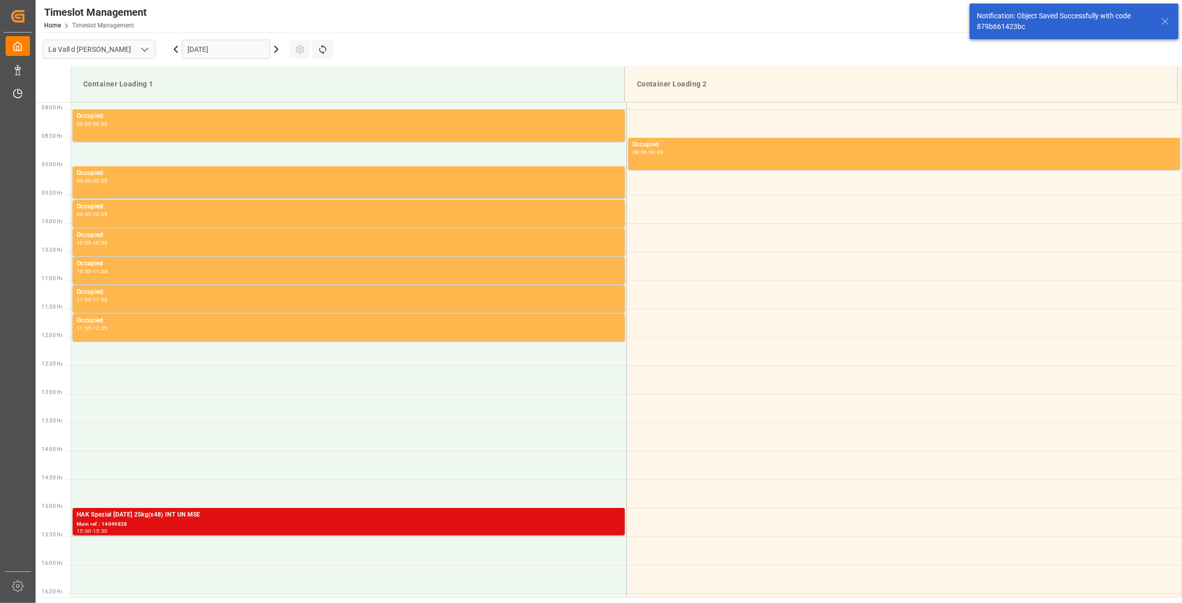
click at [277, 436] on div "Main ref : 14049828" at bounding box center [349, 524] width 544 height 9
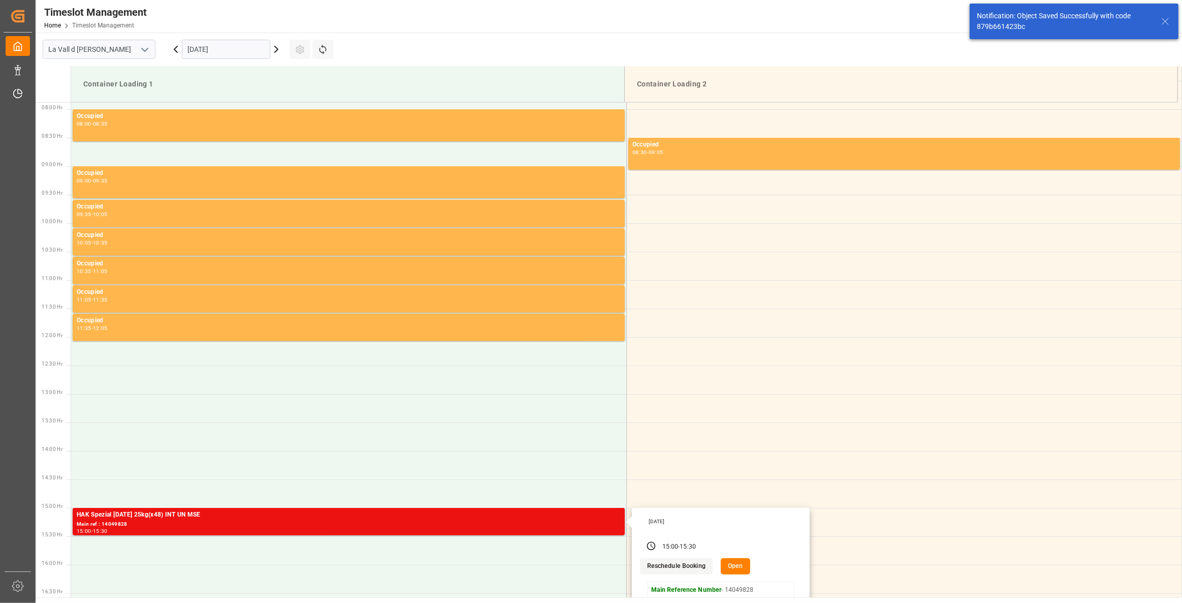
click at [742, 436] on button "Open" at bounding box center [735, 566] width 29 height 16
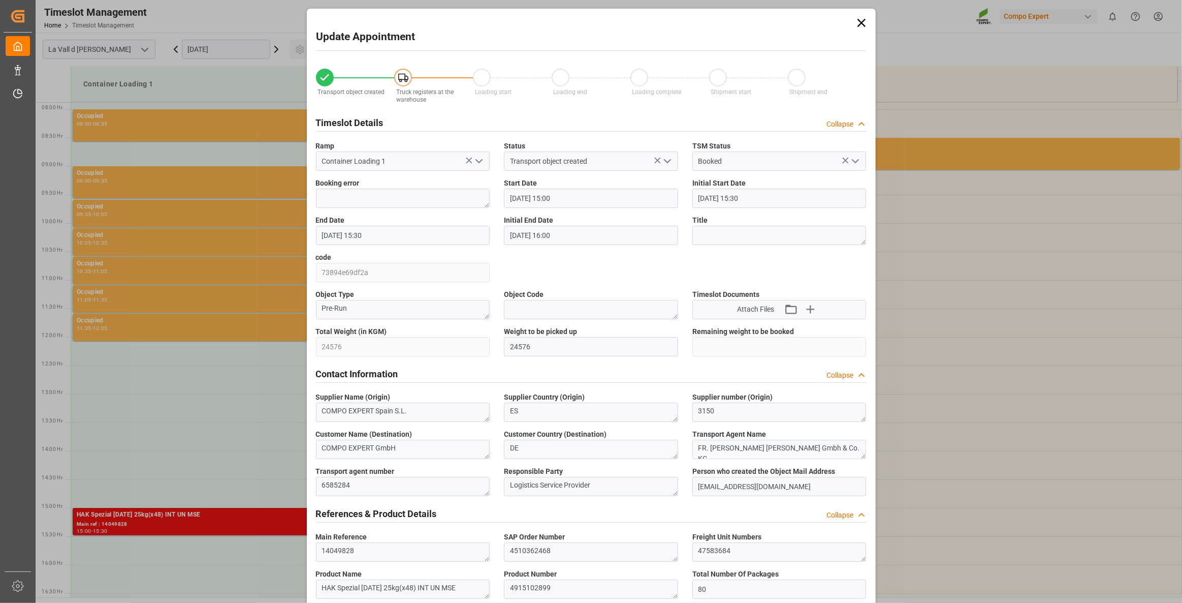
click at [642, 203] on input "[DATE] 15:00" at bounding box center [591, 197] width 174 height 19
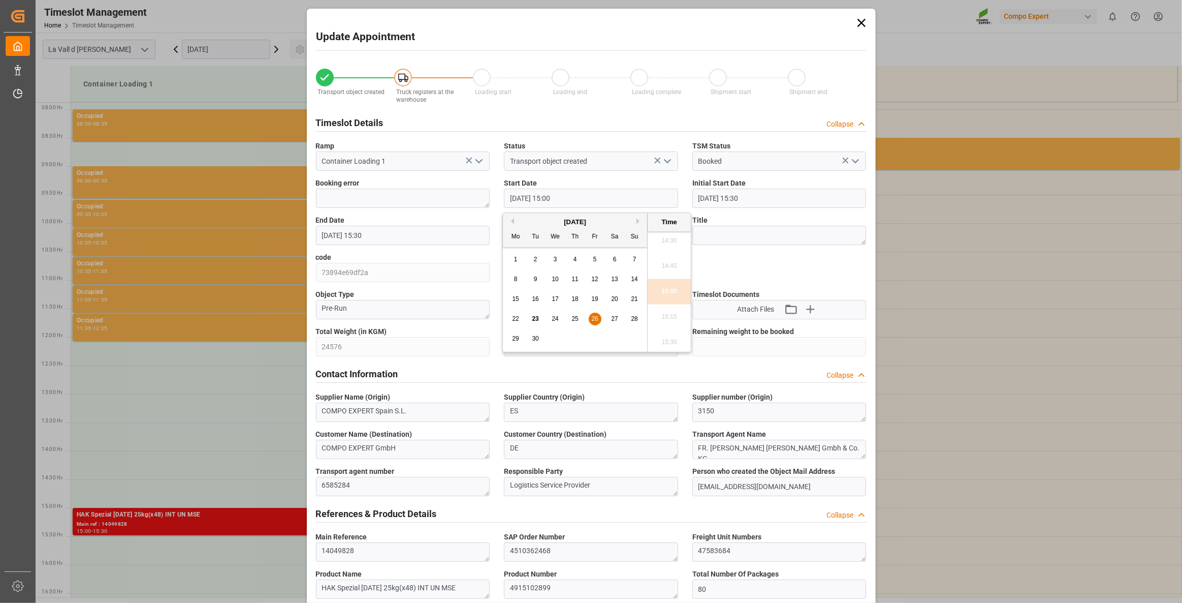
click at [574, 321] on span "25" at bounding box center [575, 318] width 7 height 7
click at [670, 281] on li "09:30" at bounding box center [669, 286] width 43 height 25
type input "[DATE] 09:30"
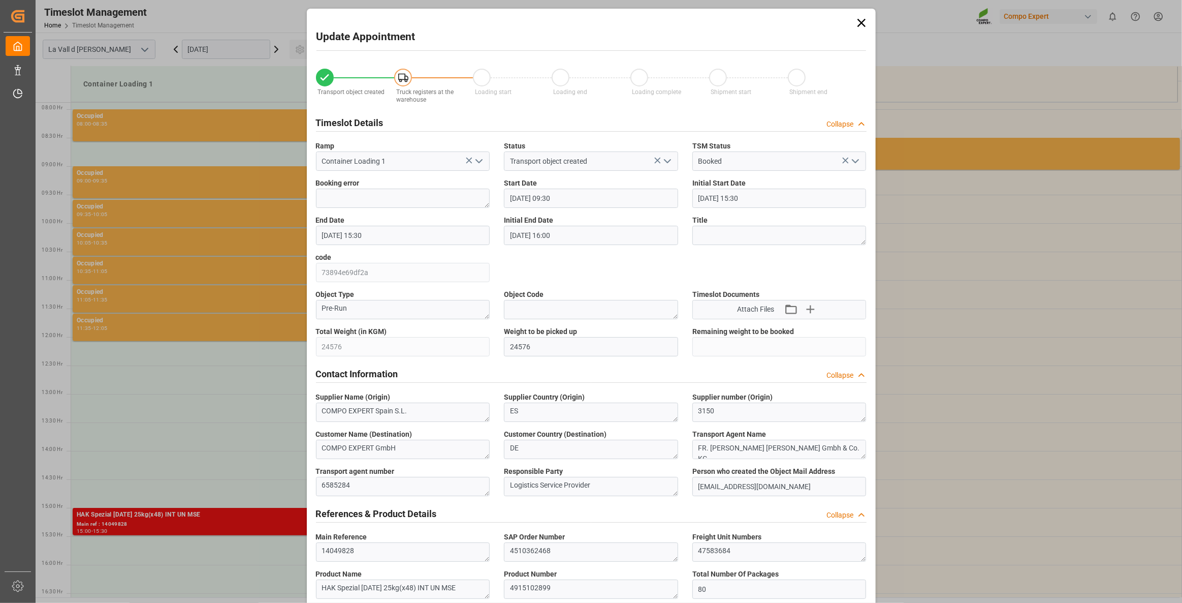
click at [451, 224] on label "End Date" at bounding box center [403, 220] width 174 height 11
click at [457, 233] on input "[DATE] 15:30" at bounding box center [403, 235] width 174 height 19
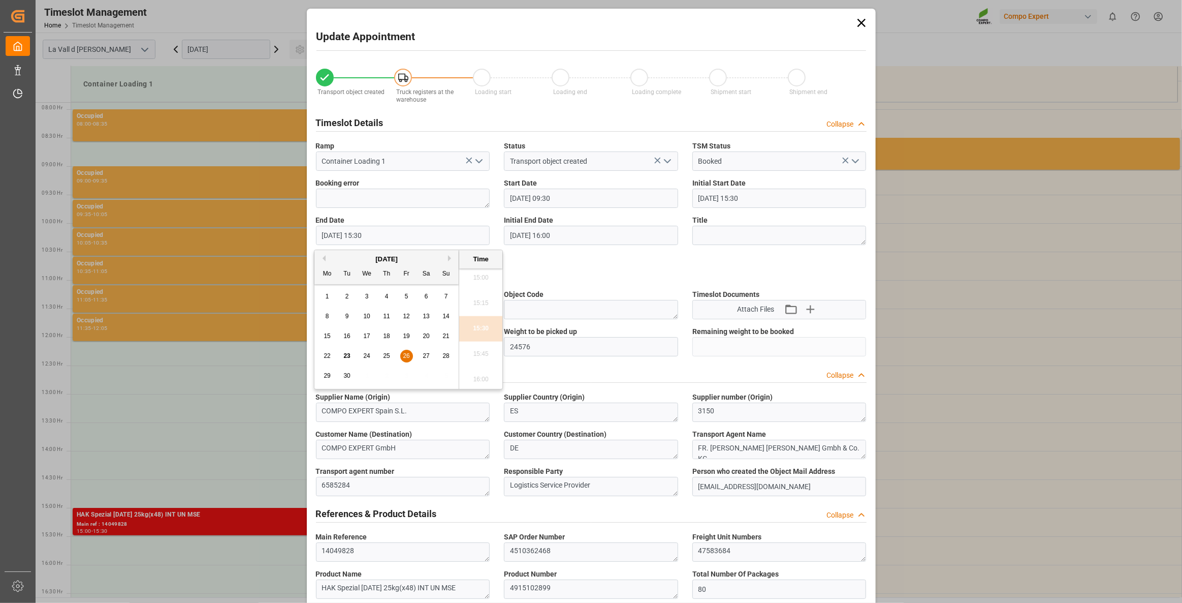
click at [386, 359] on span "25" at bounding box center [386, 355] width 7 height 7
click at [480, 284] on li "10:00" at bounding box center [480, 277] width 43 height 25
type input "[DATE] 10:00"
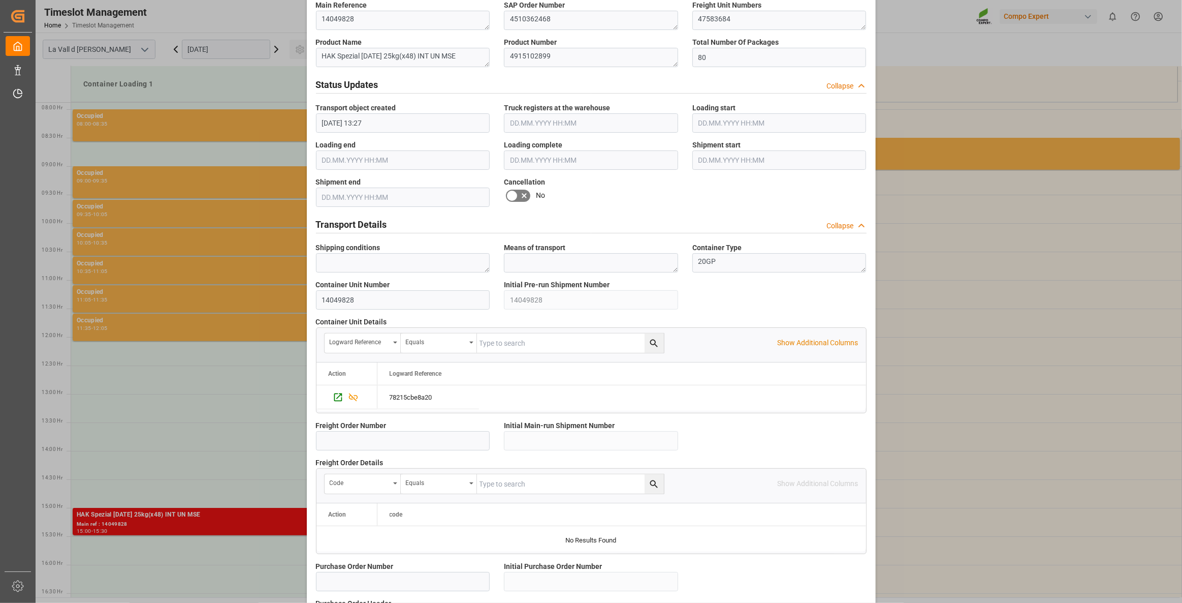
scroll to position [737, 0]
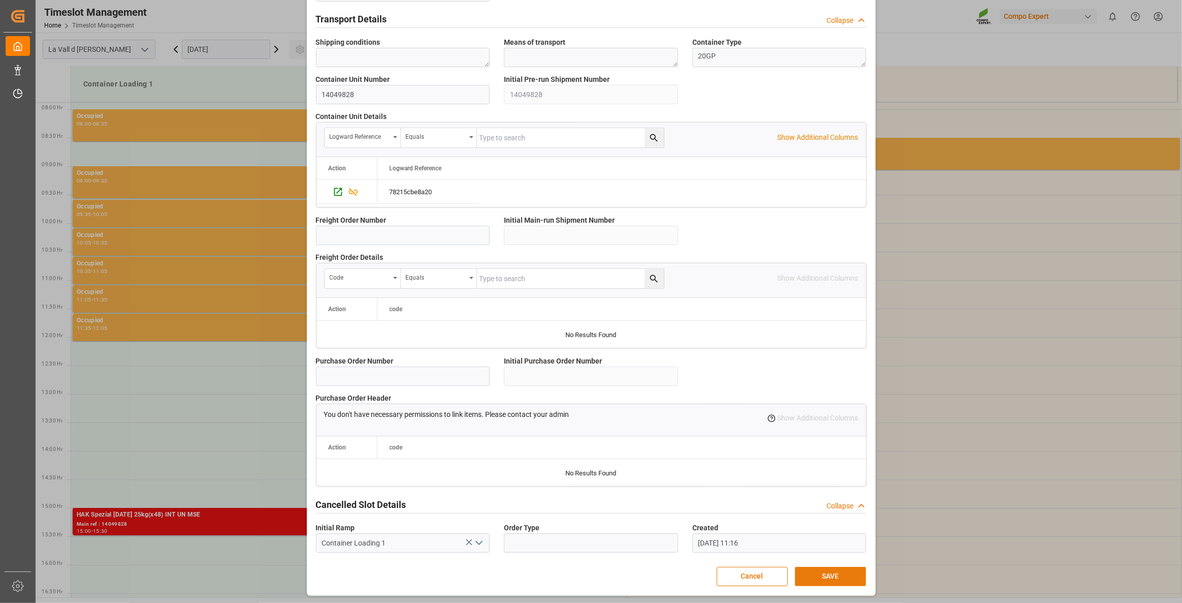
click at [812, 436] on button "SAVE" at bounding box center [830, 575] width 71 height 19
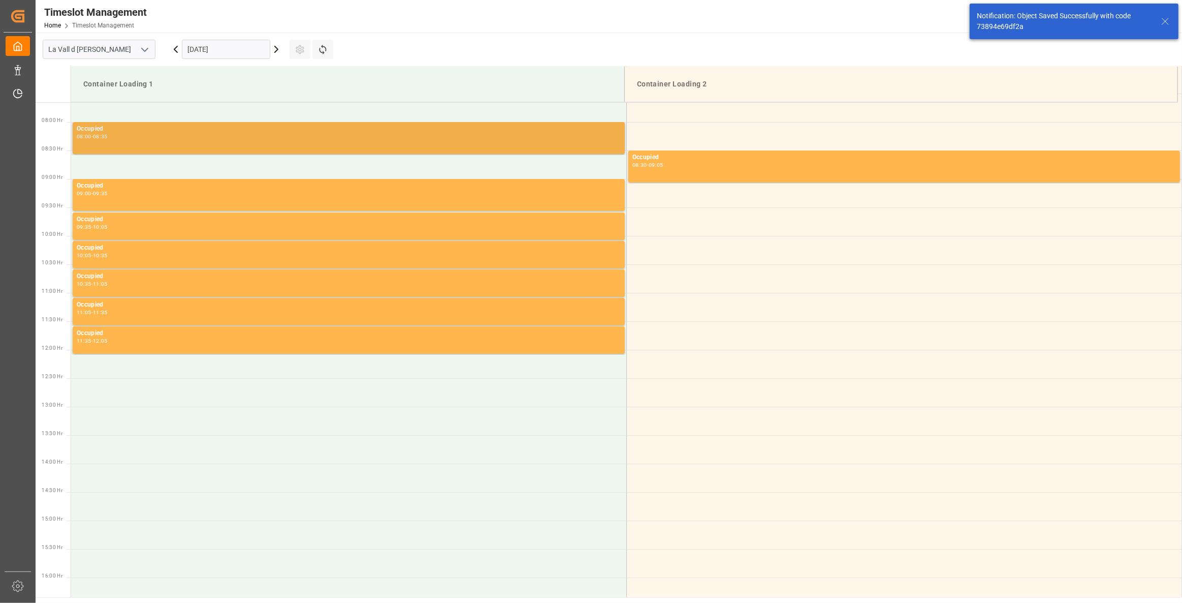
scroll to position [448, 0]
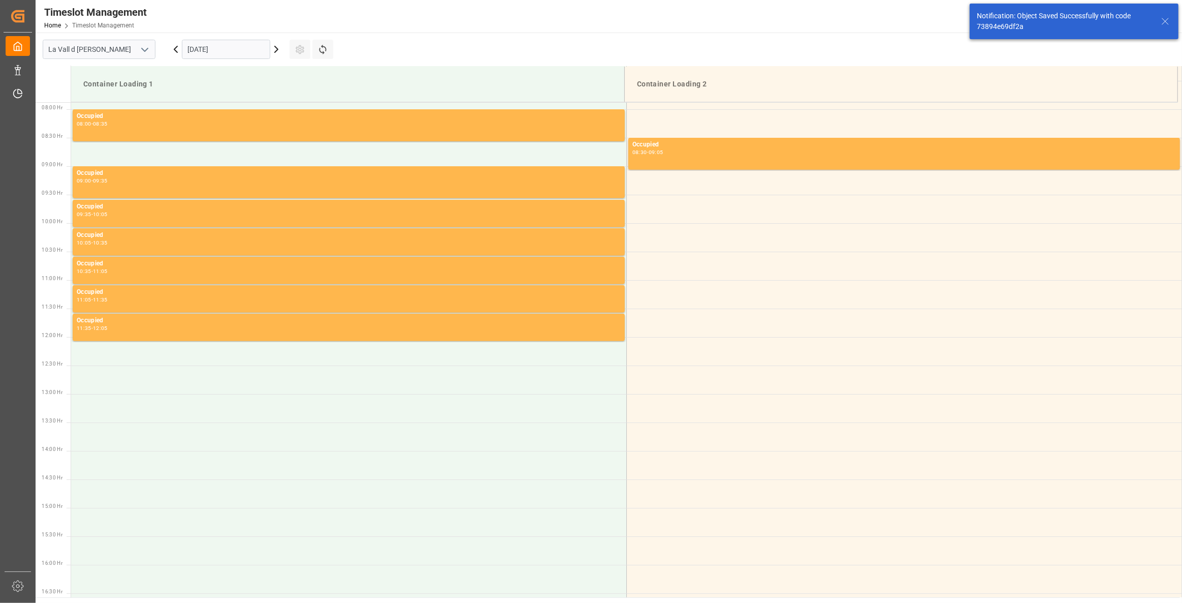
click at [216, 60] on div "[DATE]" at bounding box center [226, 50] width 127 height 34
click at [225, 55] on input "[DATE]" at bounding box center [226, 49] width 88 height 19
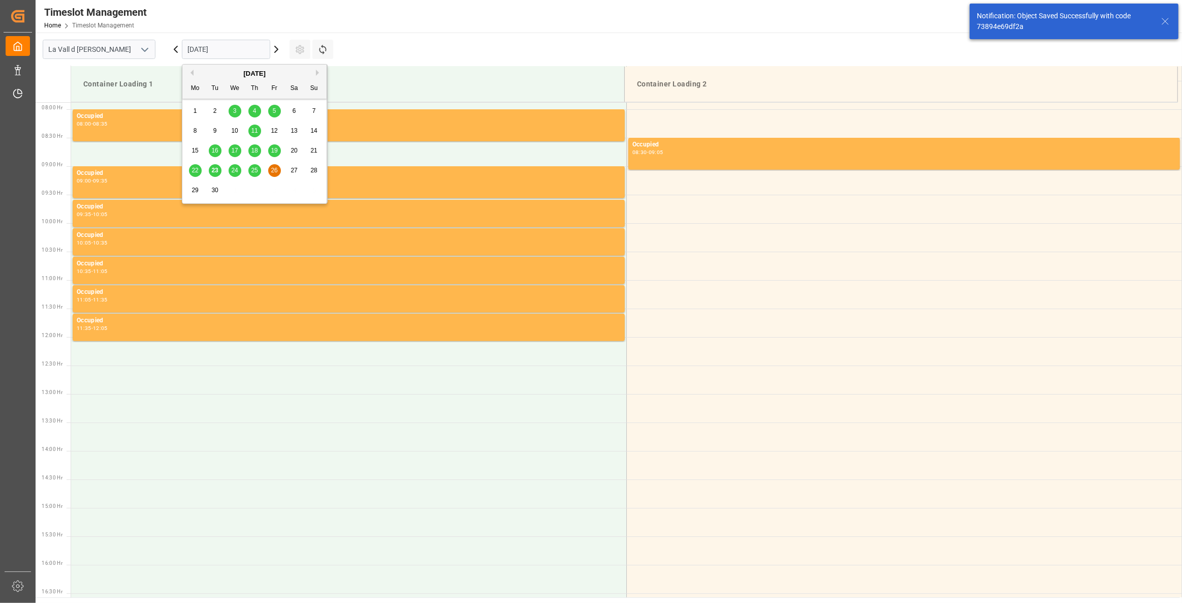
click at [257, 167] on span "25" at bounding box center [254, 170] width 7 height 7
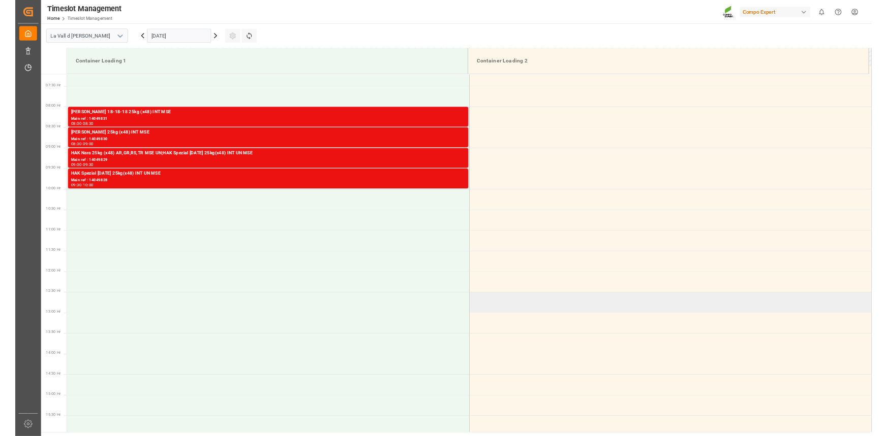
scroll to position [409, 0]
